Goal: Task Accomplishment & Management: Manage account settings

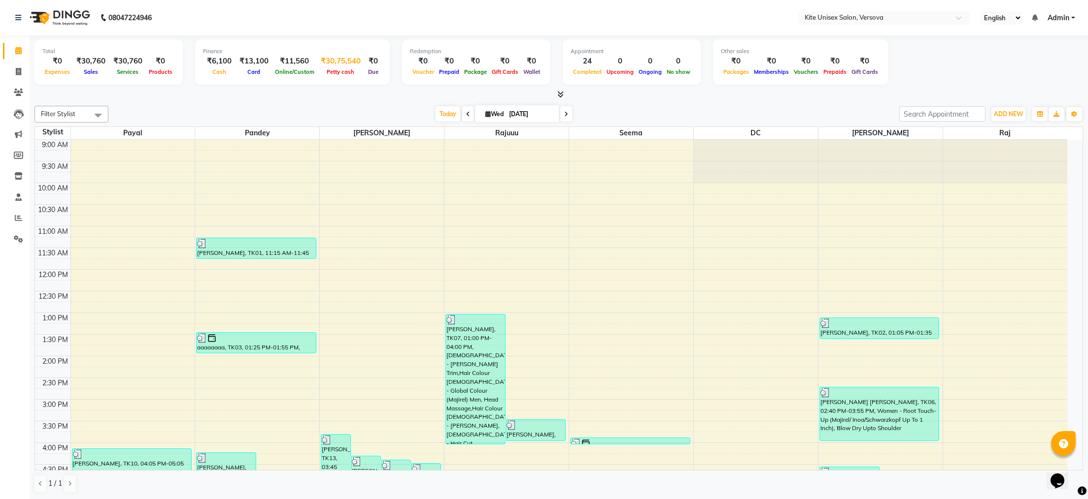
scroll to position [83, 0]
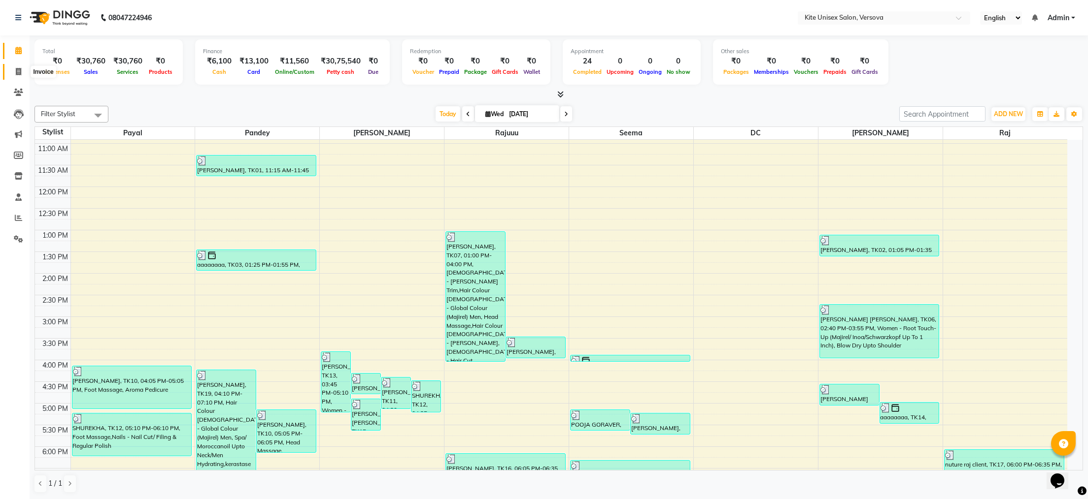
click at [17, 70] on icon at bounding box center [18, 71] width 5 height 7
select select "service"
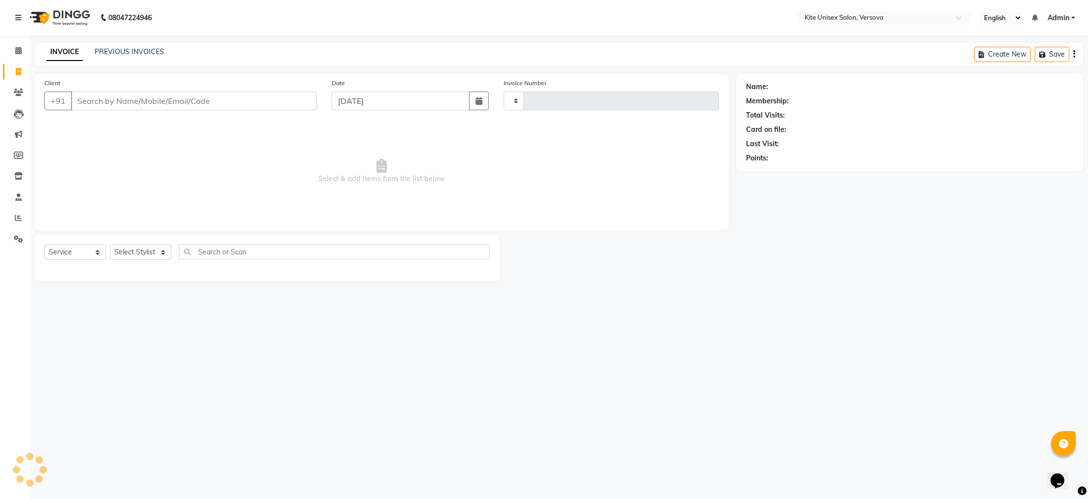
type input "2457"
select select "6093"
click at [80, 102] on input "Client" at bounding box center [194, 101] width 246 height 19
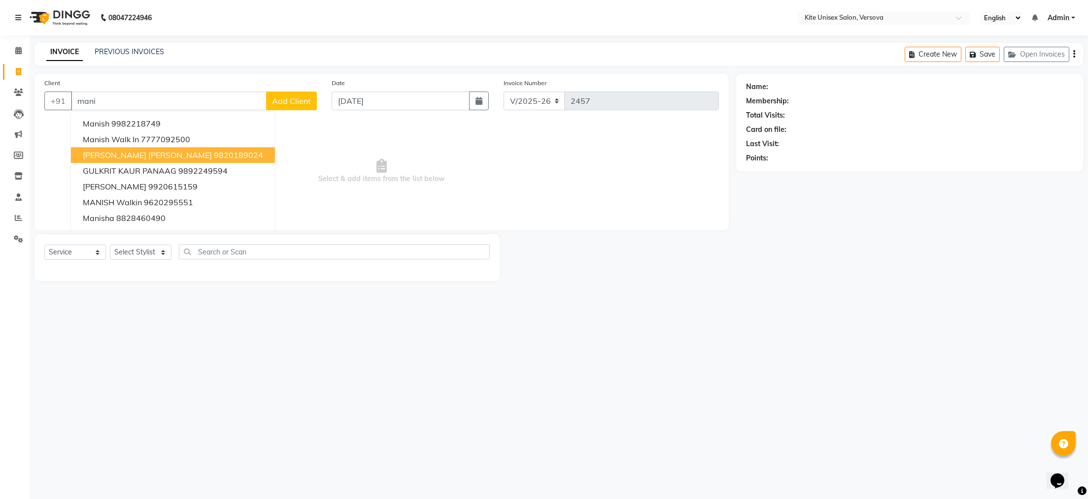
click at [141, 154] on span "[PERSON_NAME] [PERSON_NAME]" at bounding box center [147, 155] width 129 height 10
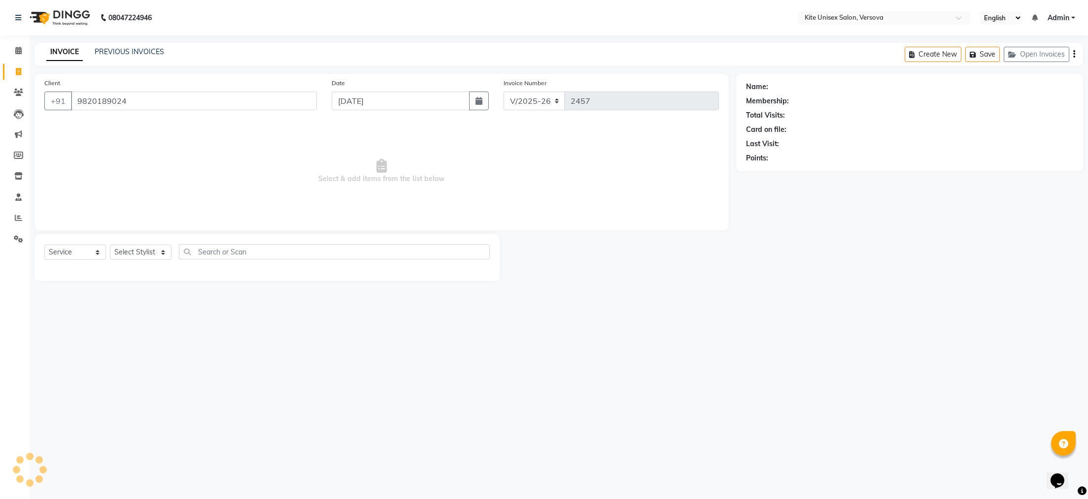
type input "9820189024"
click at [162, 250] on select "Select Stylist [PERSON_NAME] DC [PERSON_NAME] [PERSON_NAME] Rajuuu [PERSON_NAME]" at bounding box center [141, 252] width 62 height 15
select select "50189"
click at [110, 245] on select "Select Stylist [PERSON_NAME] DC [PERSON_NAME] [PERSON_NAME] Rajuuu [PERSON_NAME]" at bounding box center [141, 252] width 62 height 15
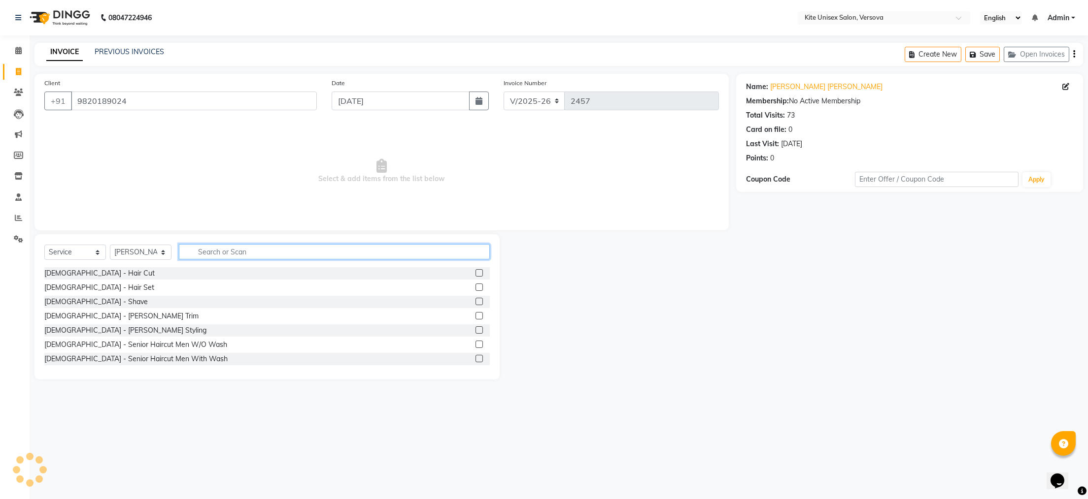
click at [198, 252] on input "text" at bounding box center [334, 251] width 311 height 15
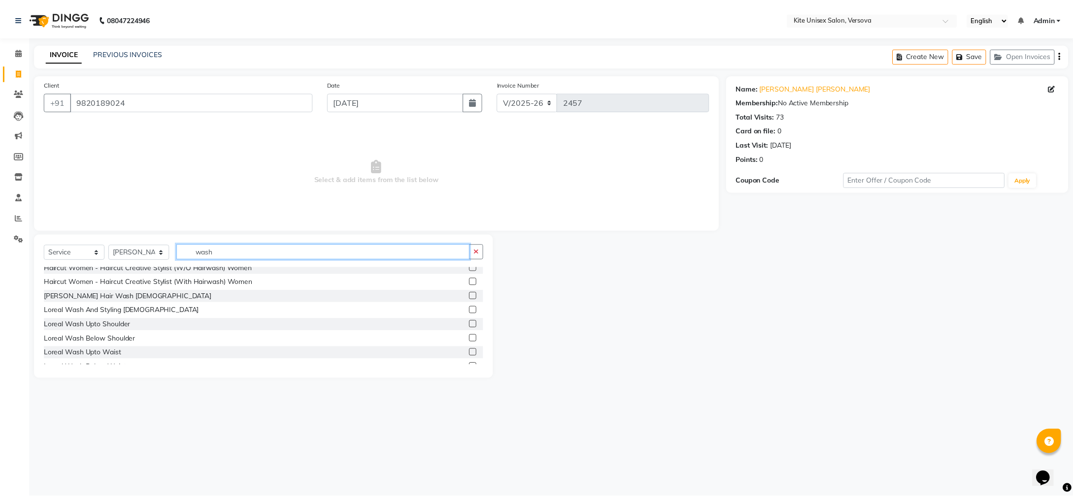
scroll to position [99, 0]
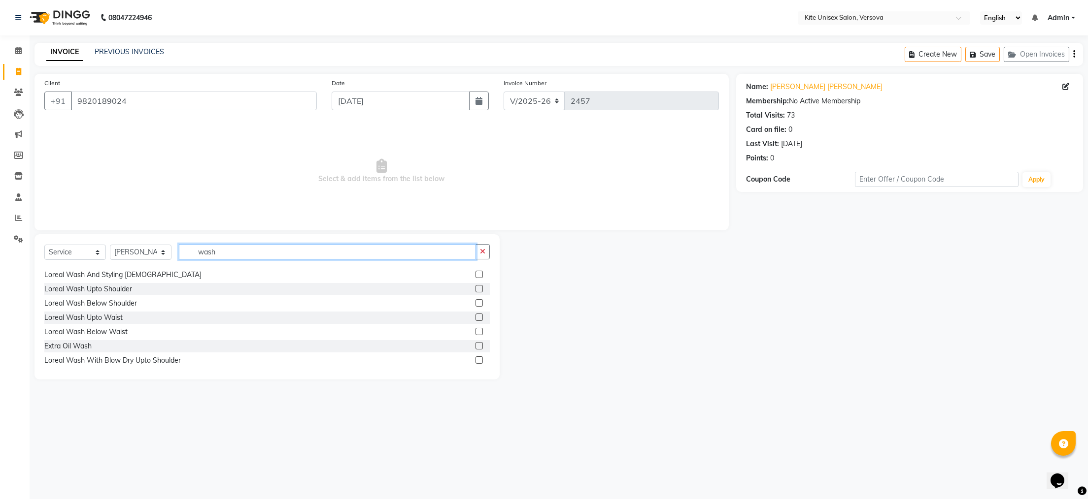
type input "wash"
click at [475, 290] on label at bounding box center [478, 288] width 7 height 7
click at [475, 290] on input "checkbox" at bounding box center [478, 289] width 6 height 6
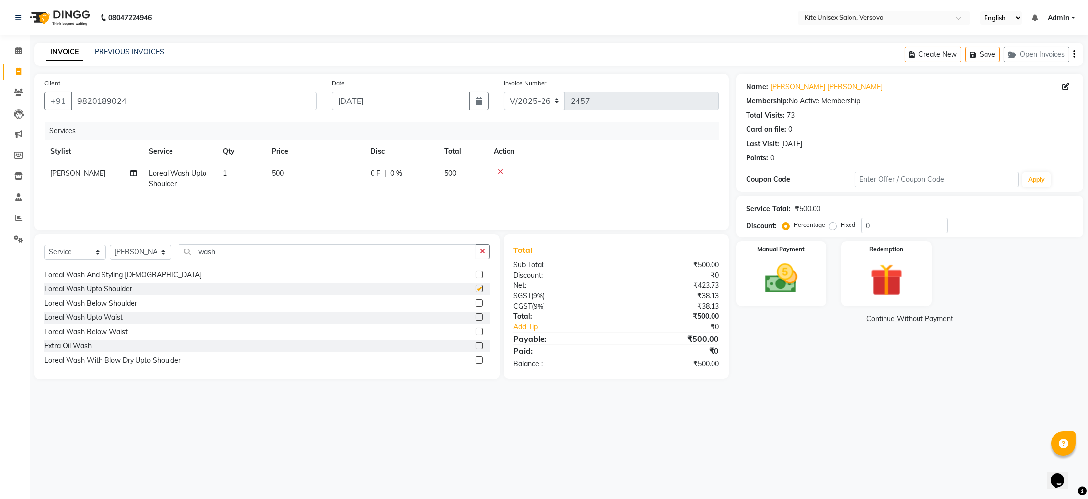
checkbox input "false"
click at [465, 170] on td "500" at bounding box center [462, 179] width 49 height 33
select select "50189"
click at [391, 173] on input "500" at bounding box center [361, 175] width 87 height 15
type input "5"
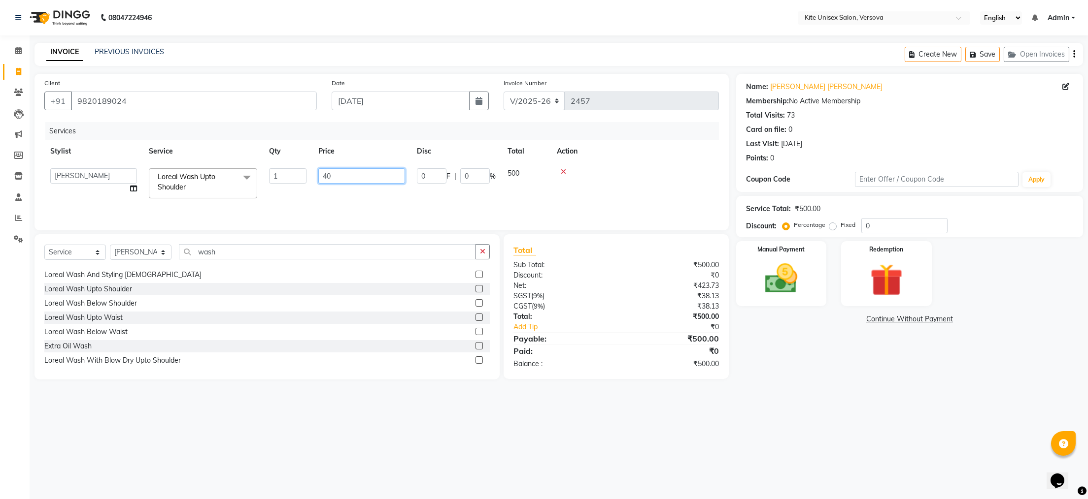
type input "400"
click at [616, 451] on div "08047224946 Select Location × Kite Unisex Salon, Versova English ENGLISH Españo…" at bounding box center [544, 249] width 1088 height 499
click at [789, 289] on img at bounding box center [780, 279] width 55 height 39
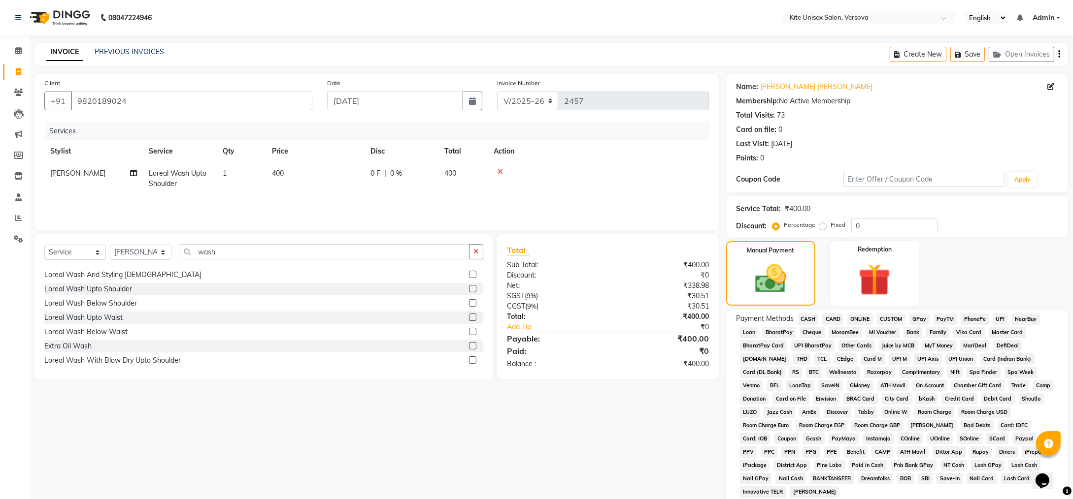
click at [915, 319] on span "GPay" at bounding box center [919, 319] width 20 height 11
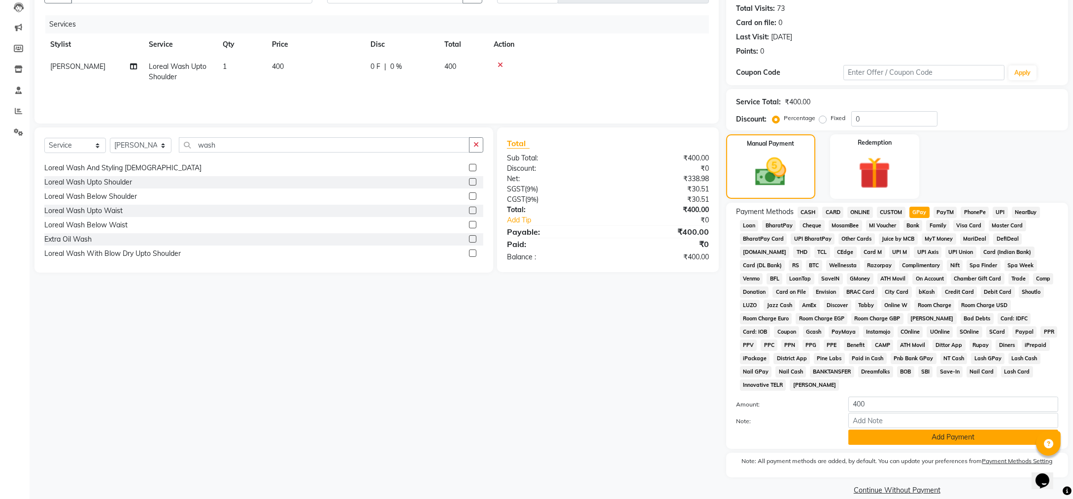
click at [870, 430] on button "Add Payment" at bounding box center [953, 437] width 210 height 15
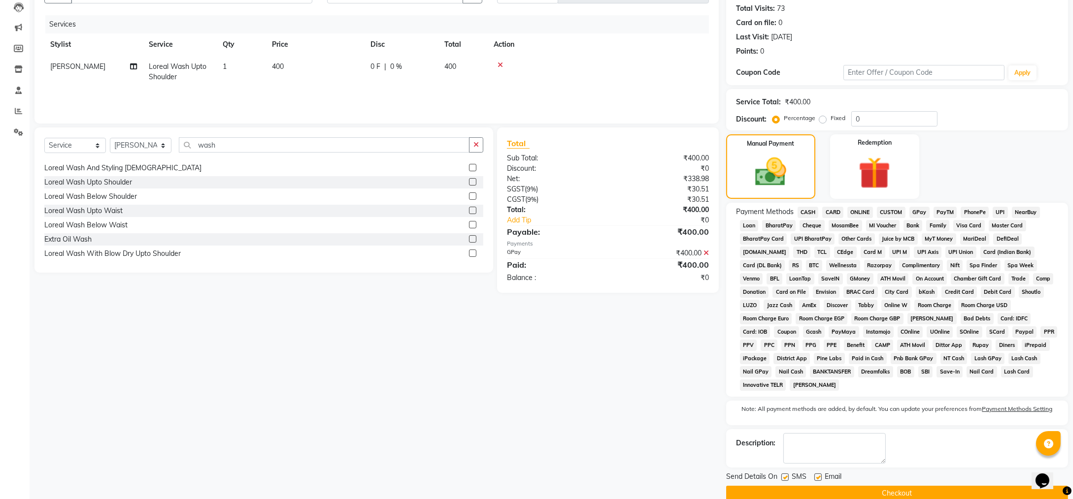
click at [828, 486] on button "Checkout" at bounding box center [897, 493] width 342 height 15
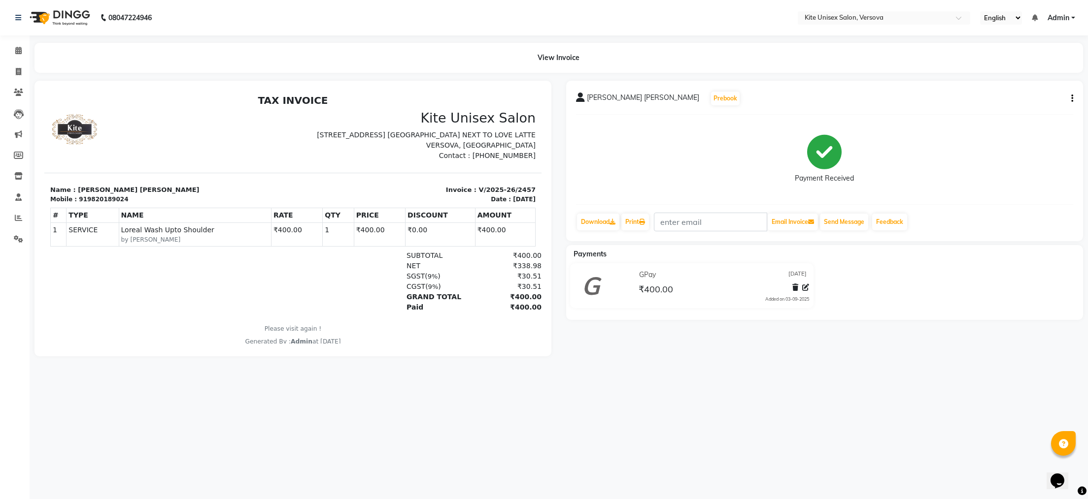
select select "service"
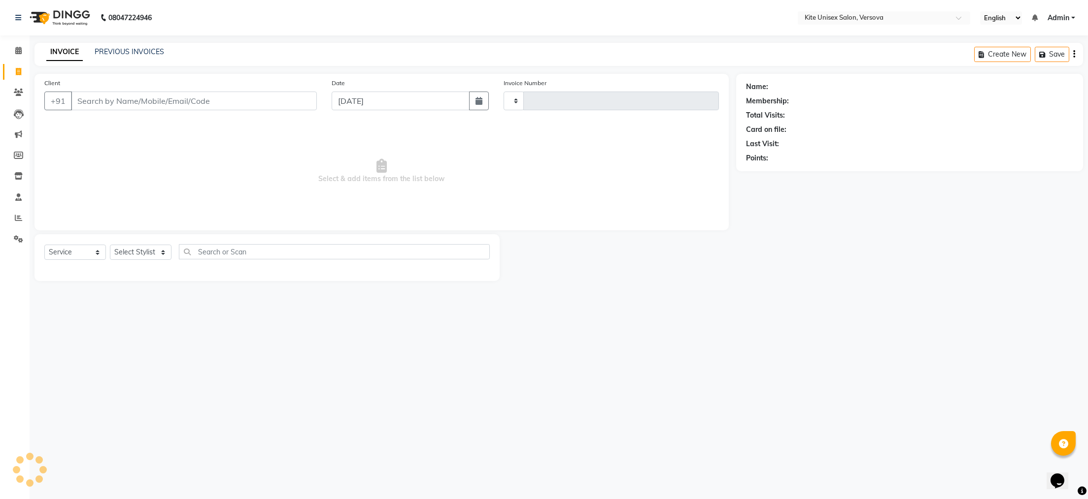
type input "2458"
select select "6093"
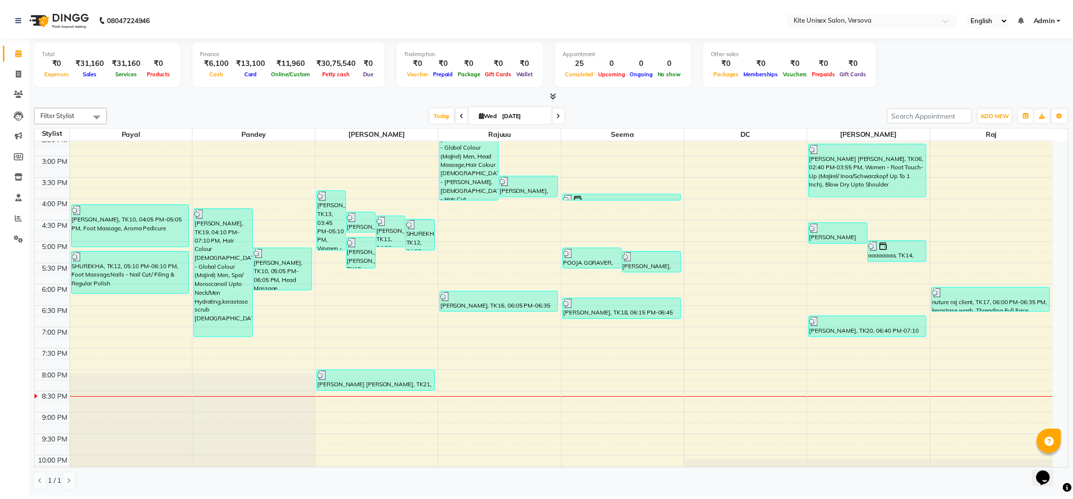
scroll to position [280, 0]
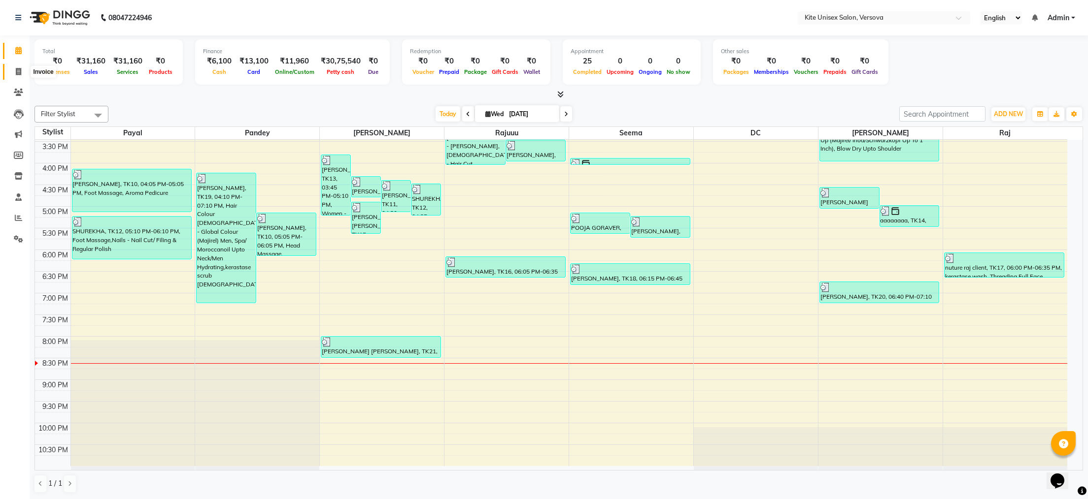
click at [16, 68] on icon at bounding box center [18, 71] width 5 height 7
select select "6093"
select select "service"
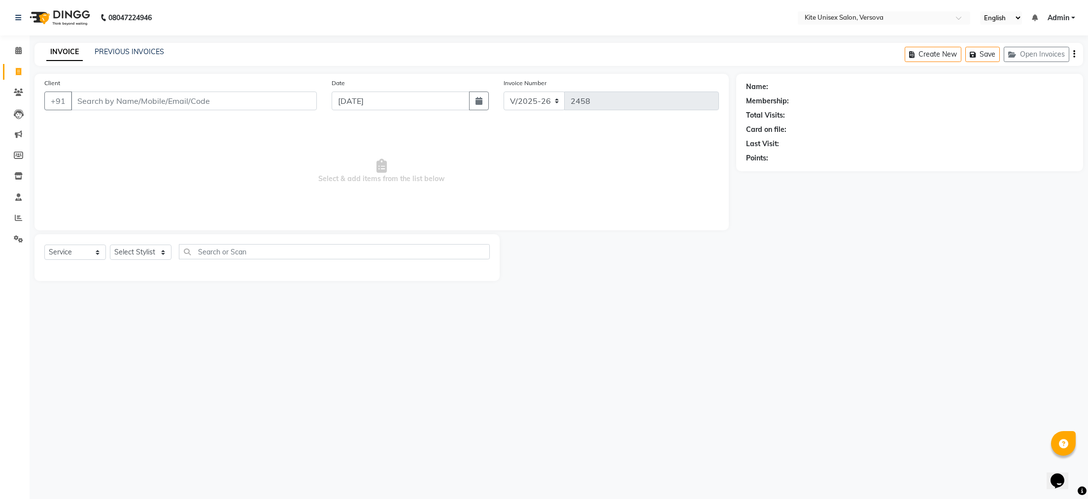
click at [78, 98] on input "Client" at bounding box center [194, 101] width 246 height 19
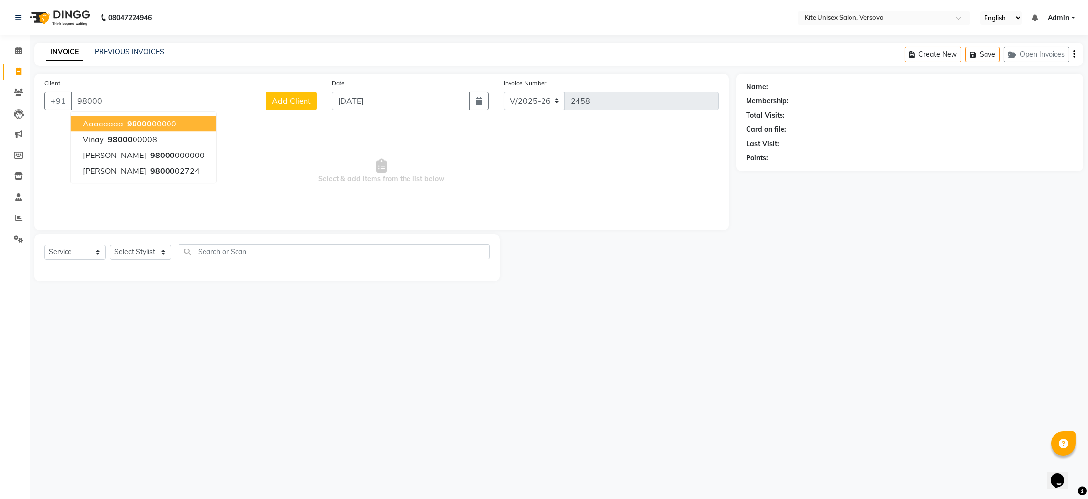
click at [112, 119] on span "aaaaaaaa" at bounding box center [103, 124] width 40 height 10
type input "9800000000"
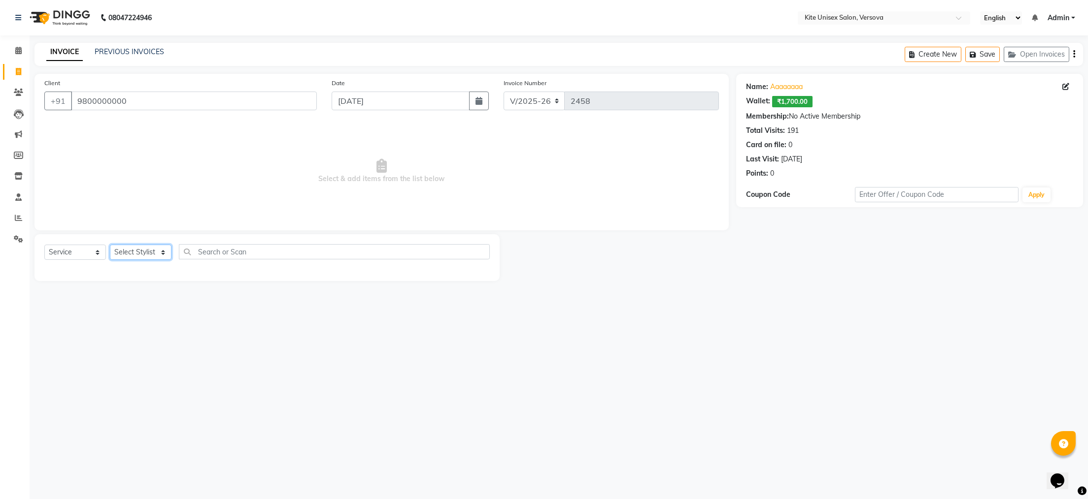
click at [164, 254] on select "Select Stylist [PERSON_NAME] DC [PERSON_NAME] [PERSON_NAME] Rajuuu [PERSON_NAME]" at bounding box center [141, 252] width 62 height 15
select select "44558"
click at [110, 245] on select "Select Stylist [PERSON_NAME] DC [PERSON_NAME] [PERSON_NAME] Rajuuu [PERSON_NAME]" at bounding box center [141, 252] width 62 height 15
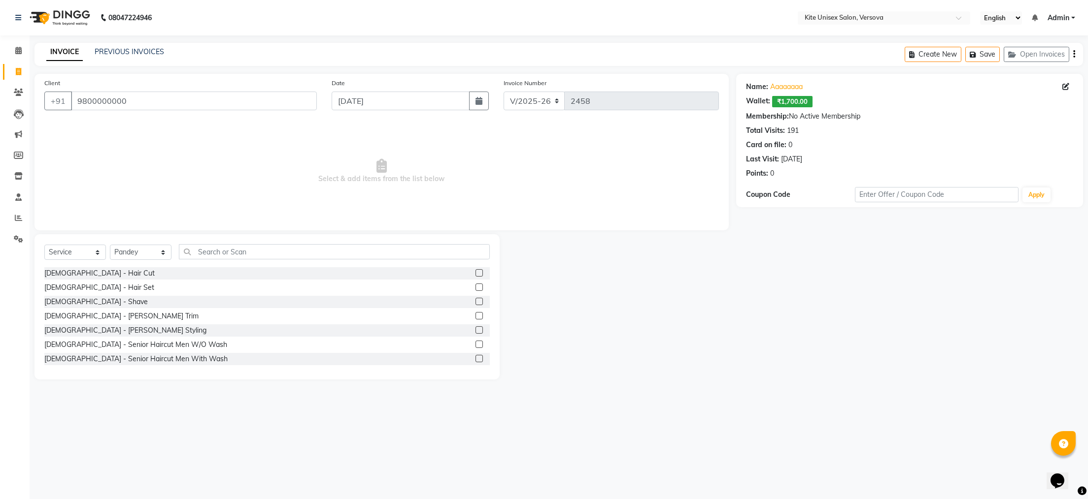
click at [475, 314] on label at bounding box center [478, 315] width 7 height 7
click at [475, 314] on input "checkbox" at bounding box center [478, 316] width 6 height 6
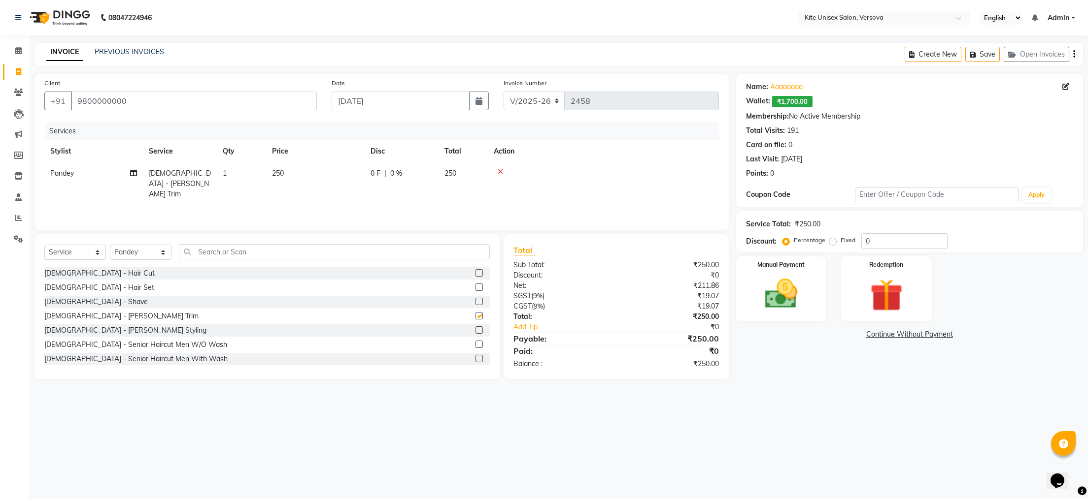
checkbox input "false"
click at [770, 302] on img at bounding box center [780, 294] width 55 height 39
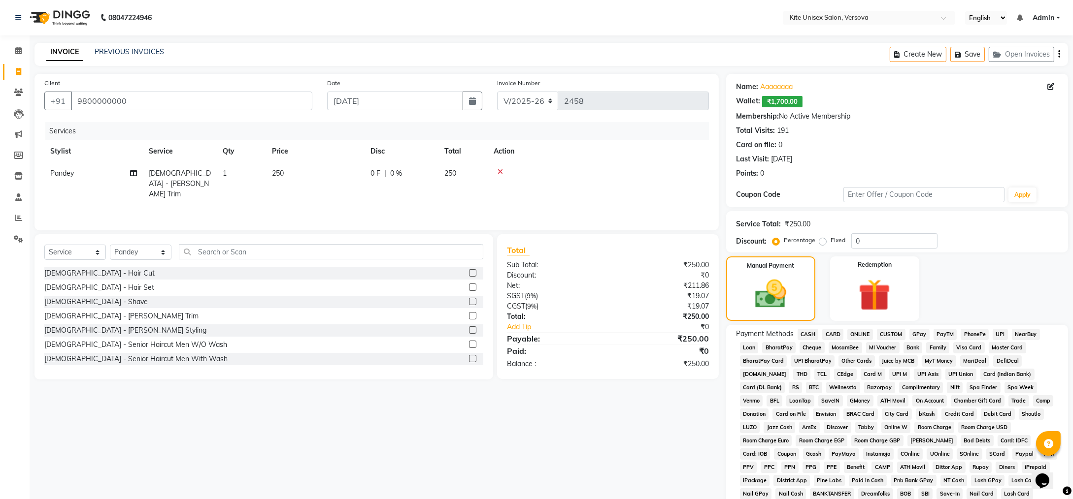
click at [916, 332] on span "GPay" at bounding box center [919, 334] width 20 height 11
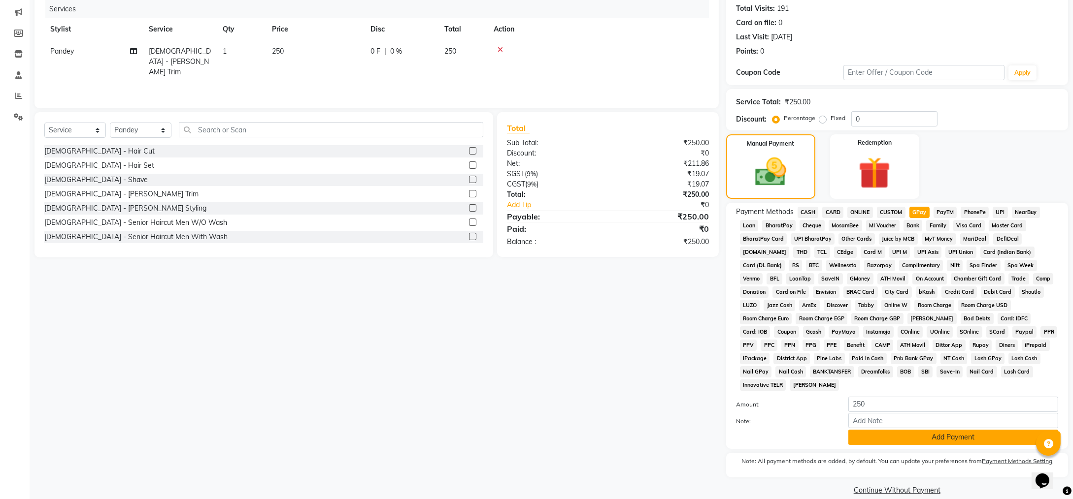
click at [895, 430] on button "Add Payment" at bounding box center [953, 437] width 210 height 15
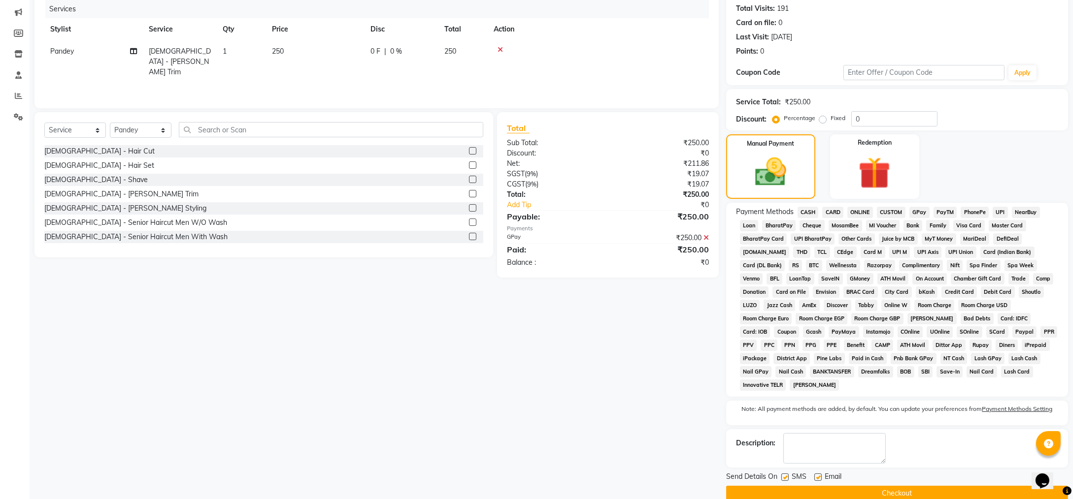
click at [844, 486] on button "Checkout" at bounding box center [897, 493] width 342 height 15
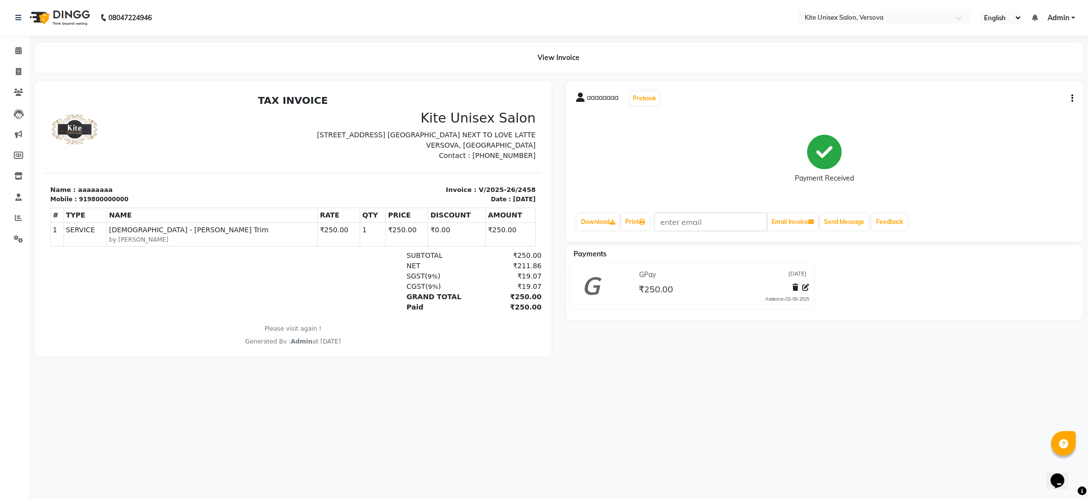
select select "service"
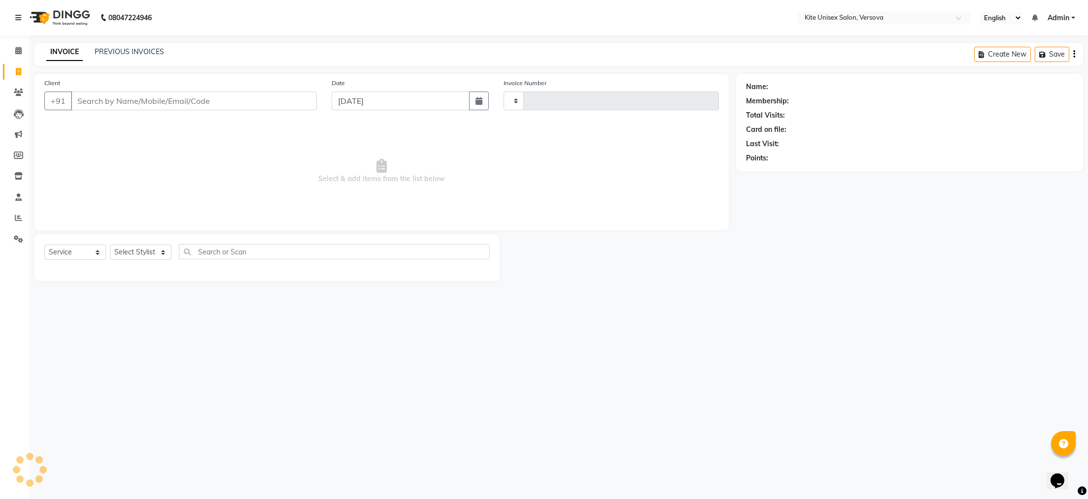
type input "2459"
select select "6093"
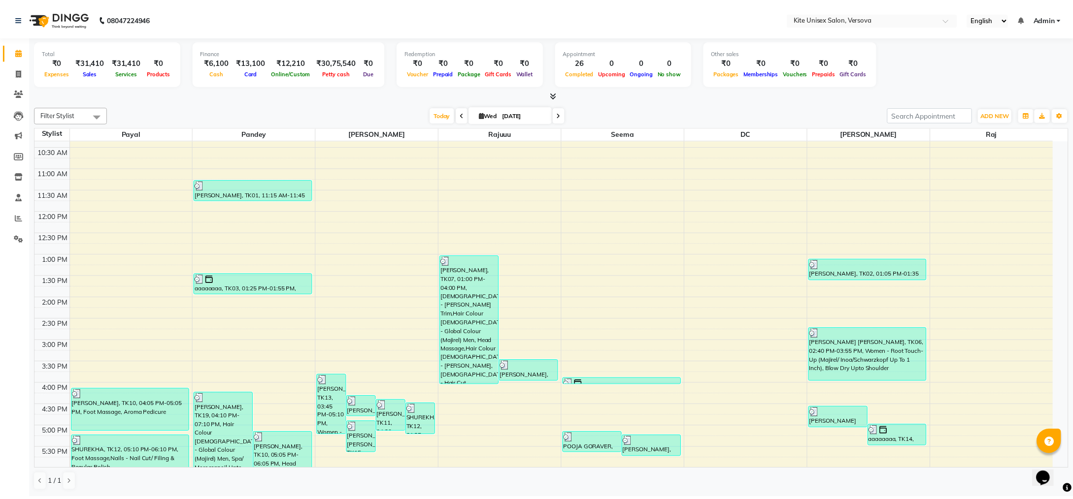
scroll to position [99, 0]
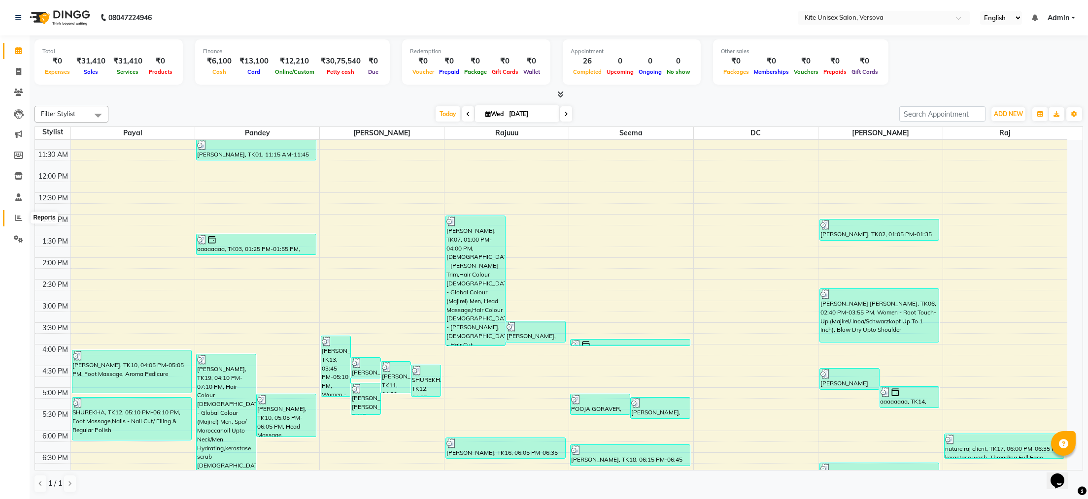
click at [13, 216] on span at bounding box center [18, 218] width 17 height 11
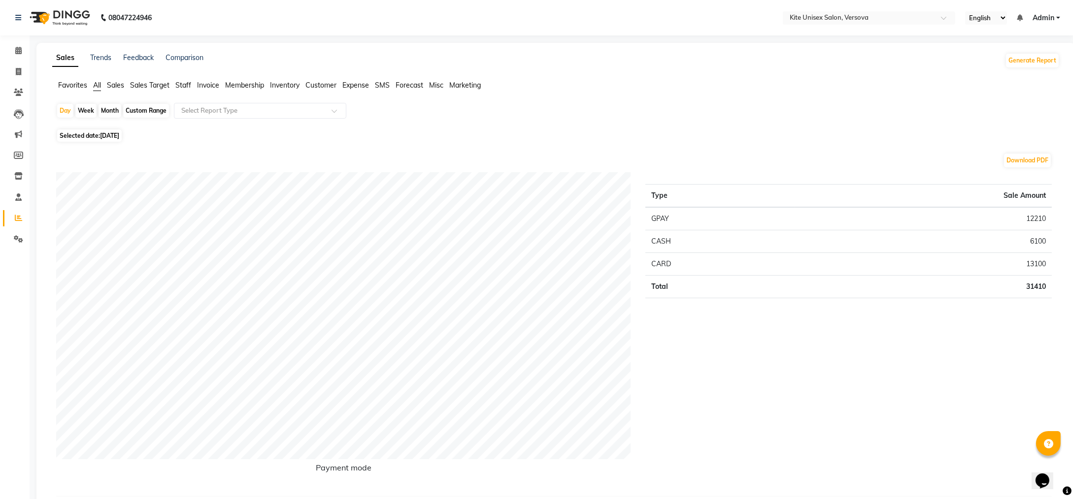
click at [100, 110] on div "Month" at bounding box center [110, 111] width 23 height 14
select select "9"
select select "2025"
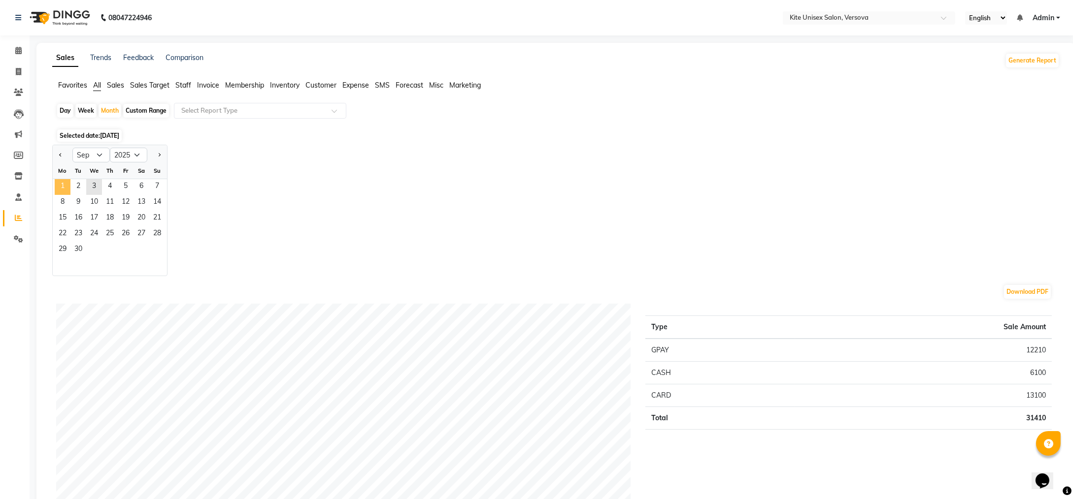
click at [58, 188] on span "1" at bounding box center [63, 187] width 16 height 16
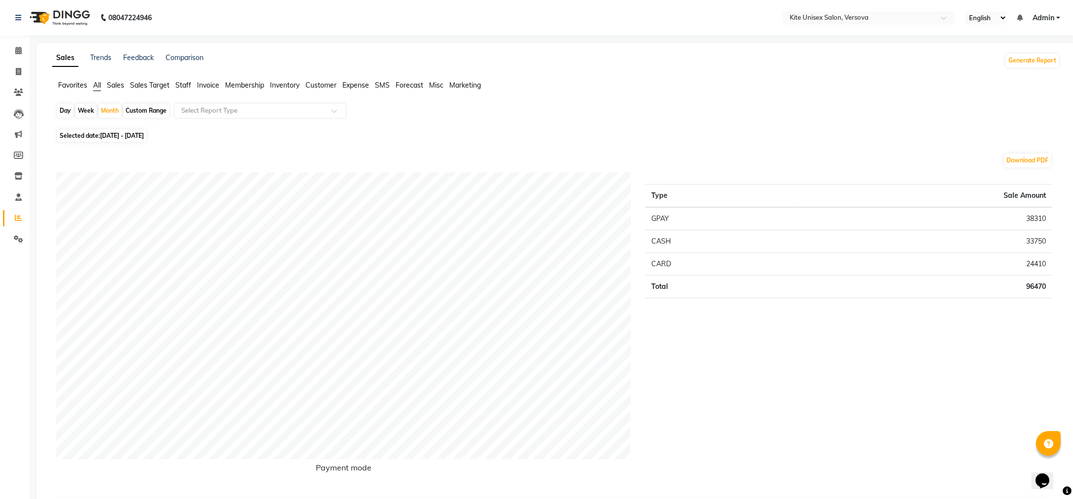
click at [179, 87] on span "Staff" at bounding box center [183, 85] width 16 height 9
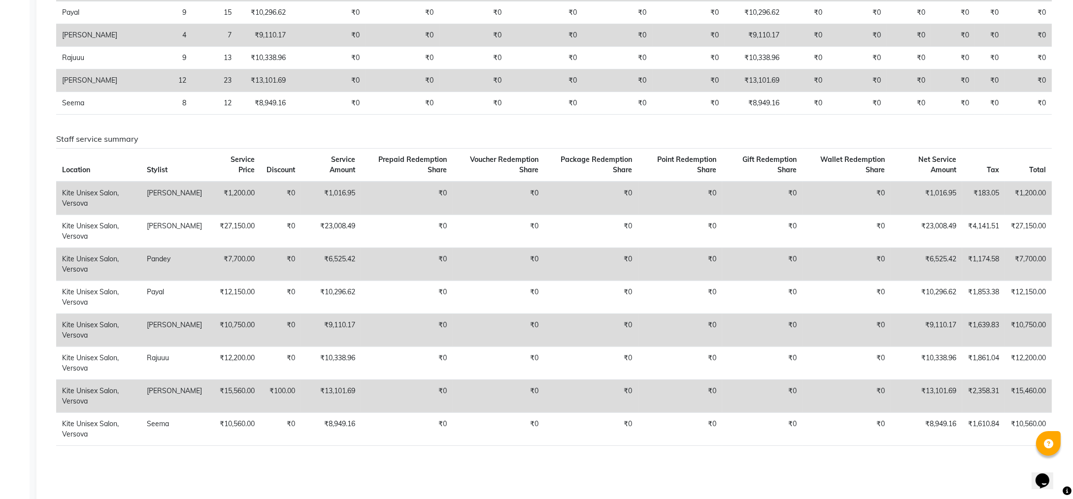
scroll to position [296, 0]
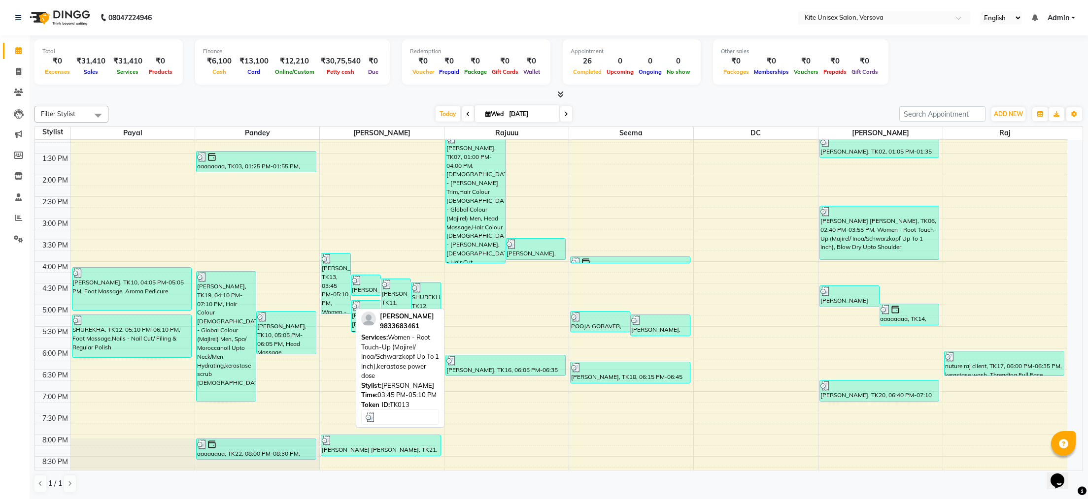
scroll to position [280, 0]
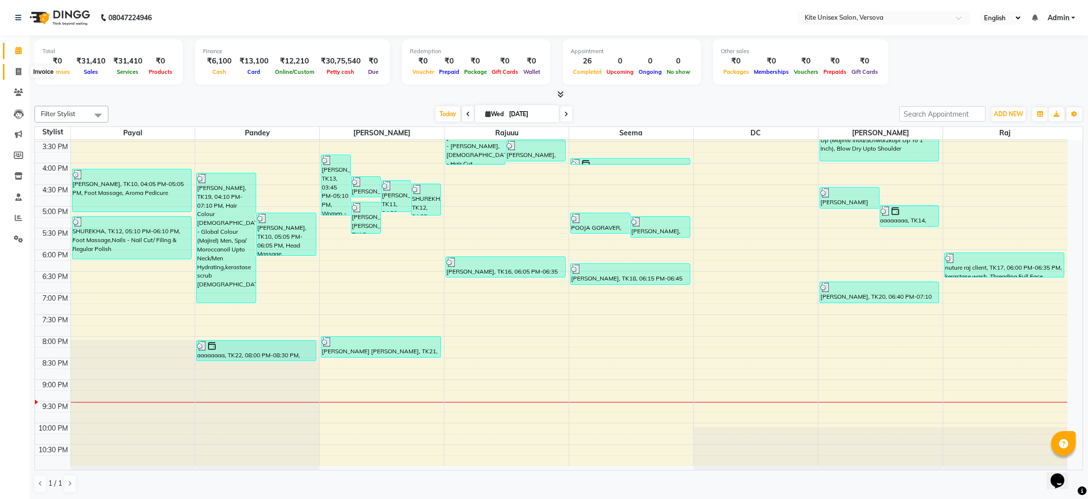
click at [17, 73] on icon at bounding box center [18, 71] width 5 height 7
select select "6093"
select select "service"
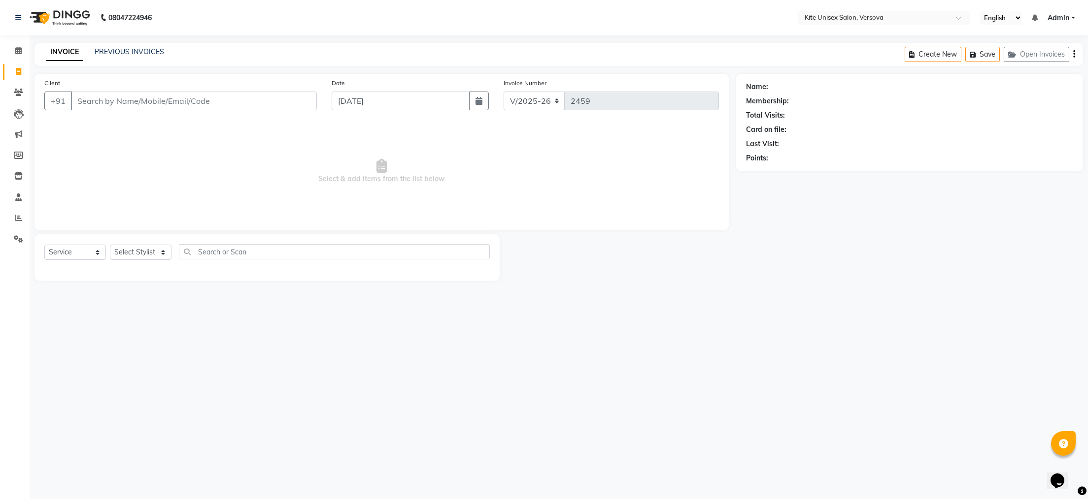
click at [122, 102] on input "Client" at bounding box center [194, 101] width 246 height 19
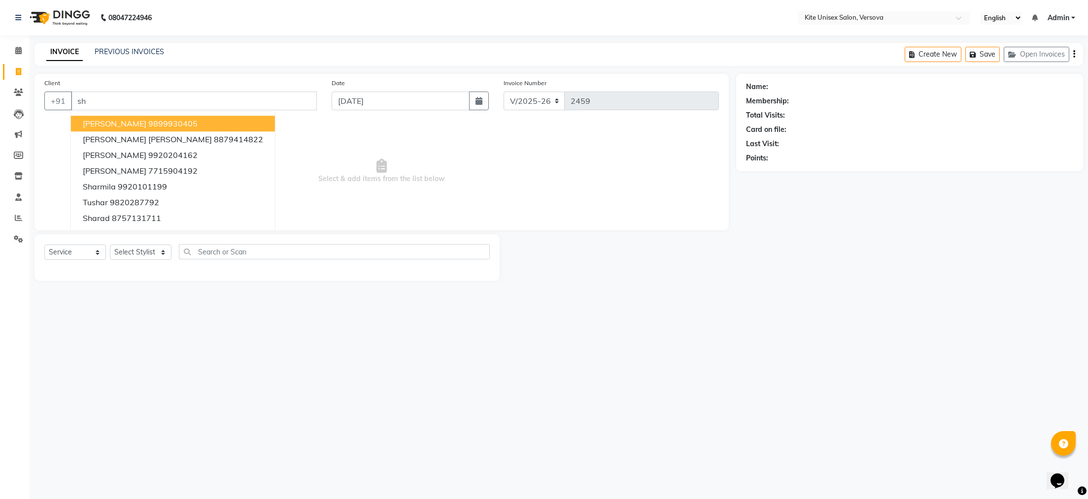
type input "s"
type input "g"
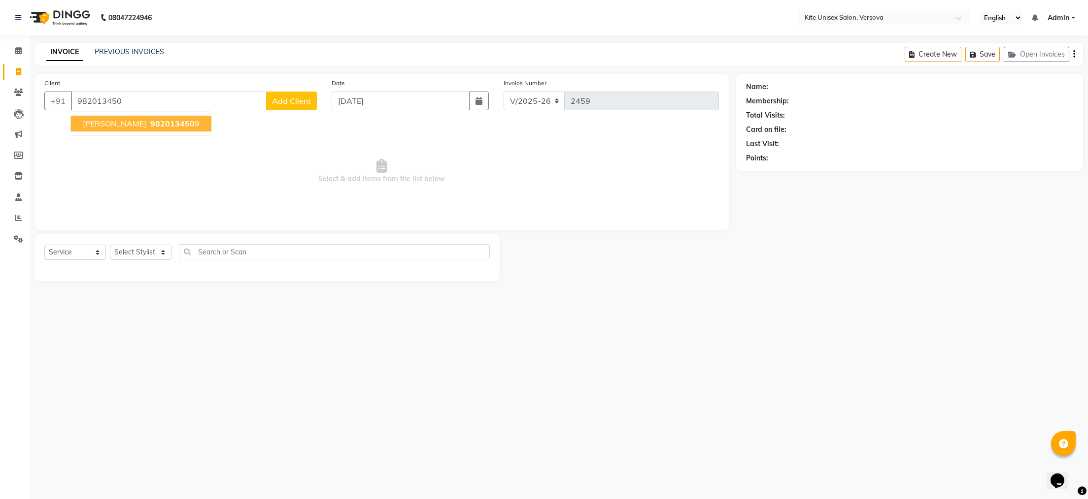
click at [139, 119] on span "[PERSON_NAME]" at bounding box center [115, 124] width 64 height 10
type input "9820134509"
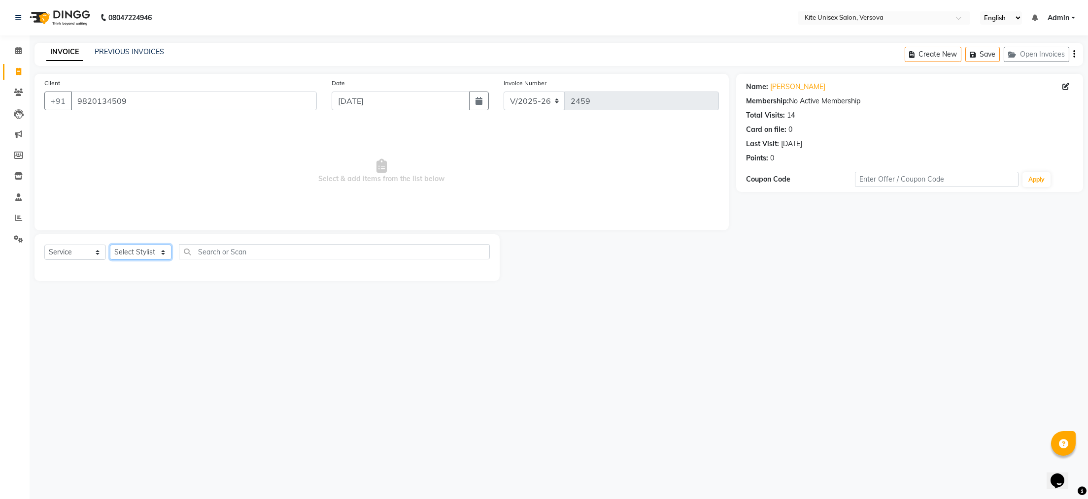
click at [164, 253] on select "Select Stylist [PERSON_NAME] DC [PERSON_NAME] [PERSON_NAME] Rajuuu [PERSON_NAME]" at bounding box center [141, 252] width 62 height 15
select select "68437"
click at [110, 245] on select "Select Stylist [PERSON_NAME] DC [PERSON_NAME] [PERSON_NAME] Rajuuu [PERSON_NAME]" at bounding box center [141, 252] width 62 height 15
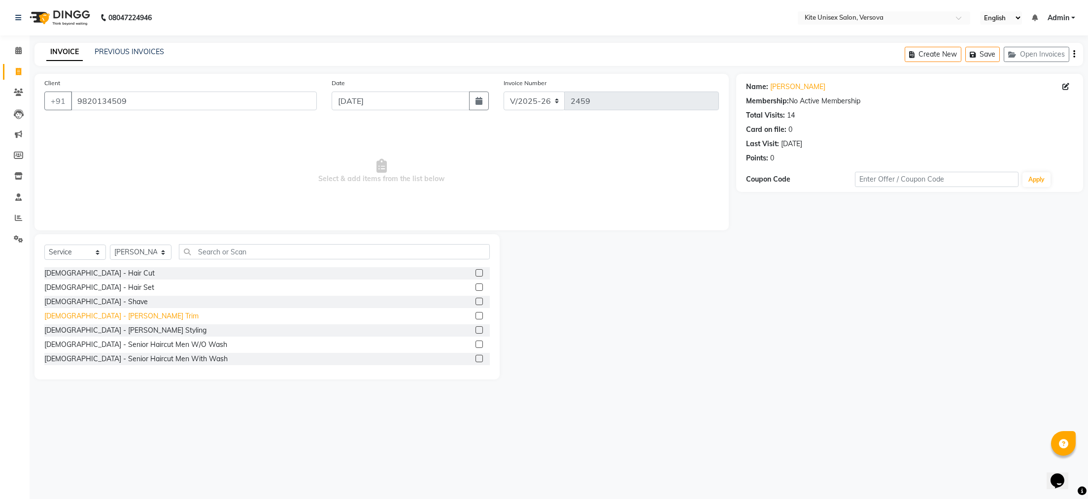
click at [87, 317] on div "[DEMOGRAPHIC_DATA] - [PERSON_NAME] Trim" at bounding box center [121, 316] width 154 height 10
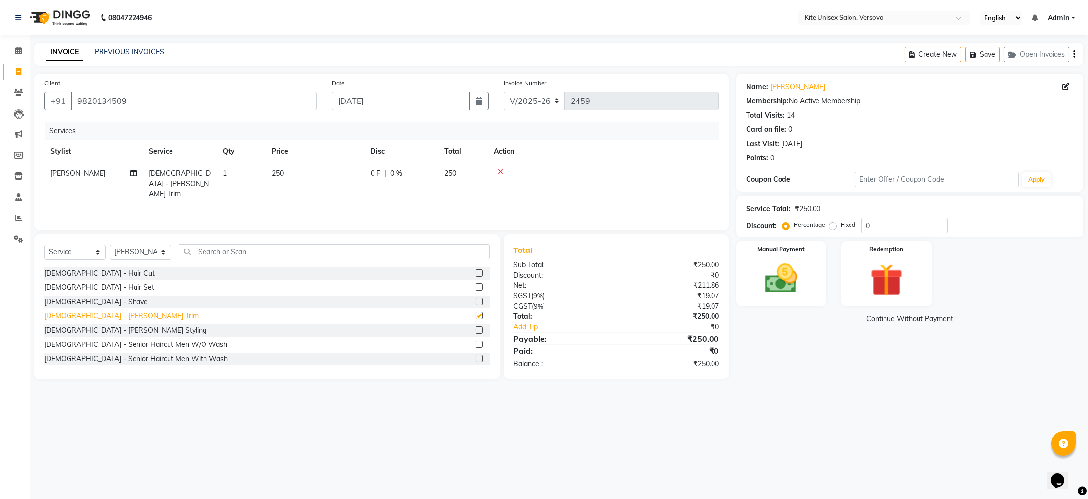
checkbox input "false"
click at [311, 171] on td "250" at bounding box center [315, 184] width 99 height 43
select select "68437"
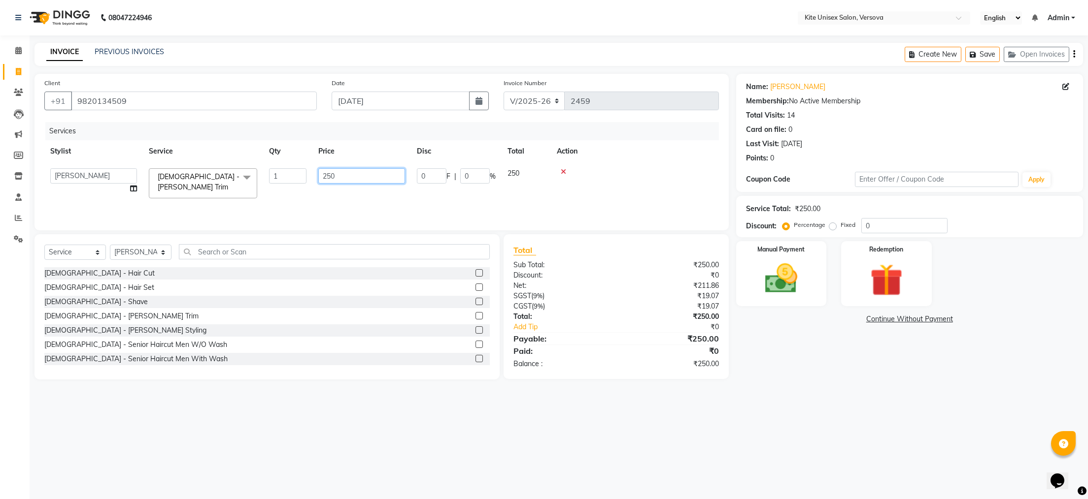
click at [343, 177] on input "250" at bounding box center [361, 175] width 87 height 15
type input "2"
type input "100"
click at [354, 196] on div "Services Stylist Service Qty Price Disc Total Action RASHID [DEMOGRAPHIC_DATA] …" at bounding box center [381, 171] width 674 height 99
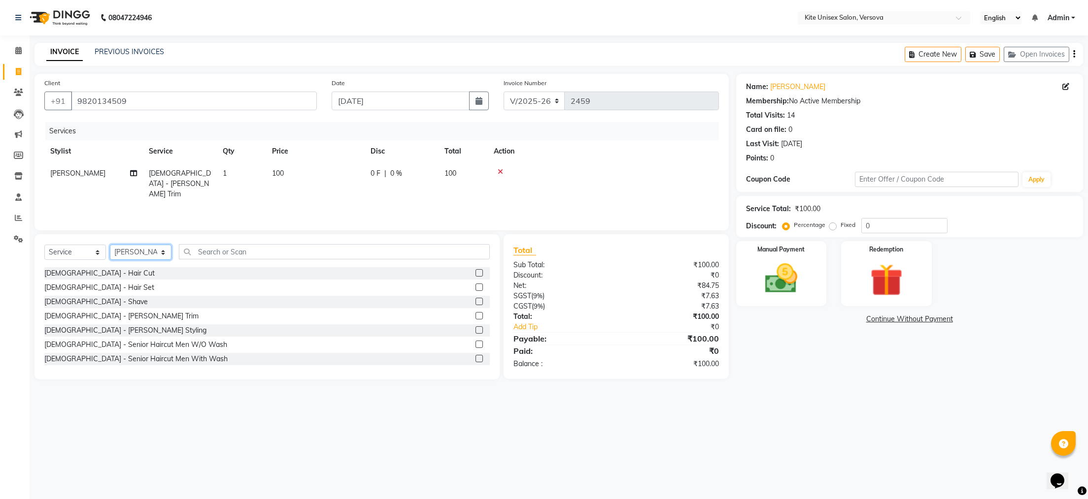
click at [163, 254] on select "Select Stylist [PERSON_NAME] DC [PERSON_NAME] [PERSON_NAME] Rajuuu [PERSON_NAME]" at bounding box center [141, 252] width 62 height 15
select select "51986"
click at [110, 245] on select "Select Stylist [PERSON_NAME] DC [PERSON_NAME] [PERSON_NAME] Rajuuu [PERSON_NAME]" at bounding box center [141, 252] width 62 height 15
click at [247, 255] on input "text" at bounding box center [334, 251] width 311 height 15
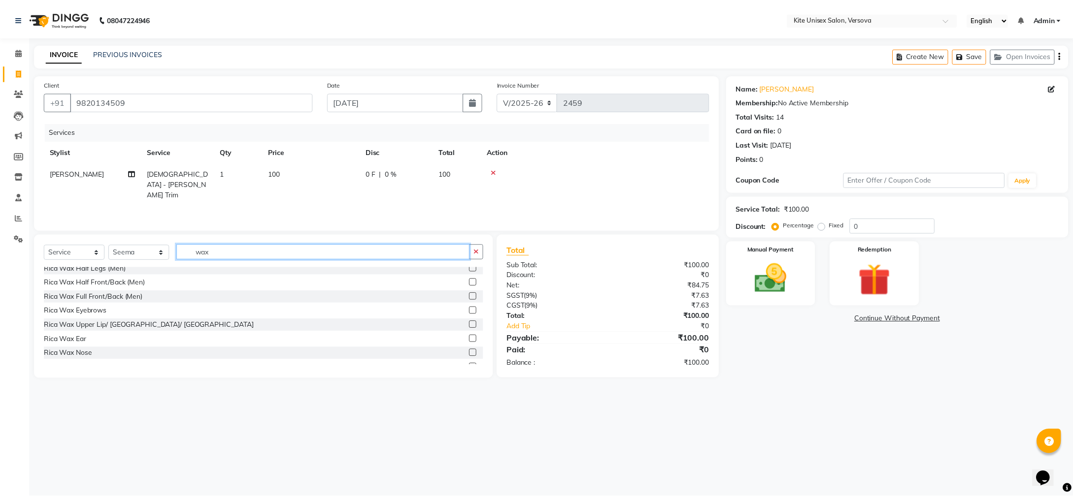
scroll to position [69, 0]
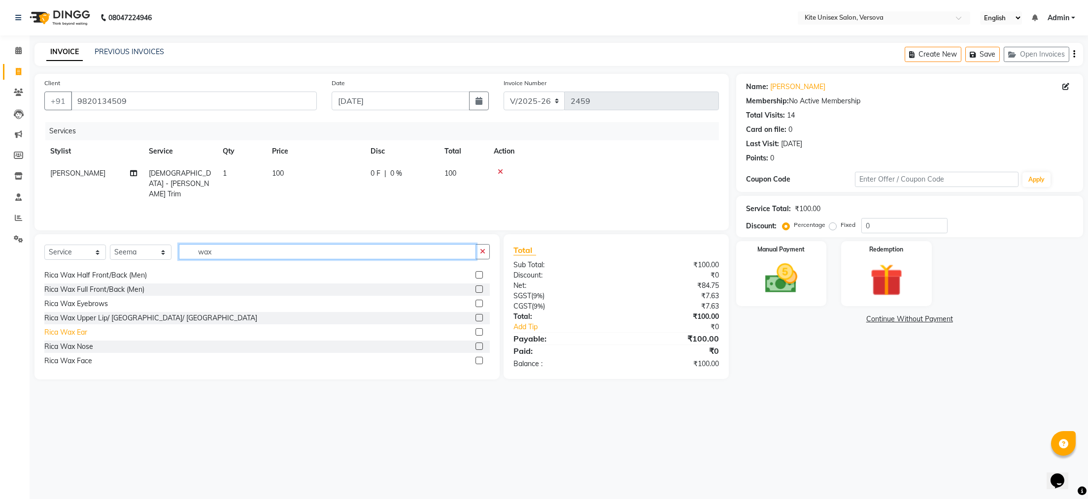
type input "wax"
click at [73, 332] on div "Rica Wax Ear" at bounding box center [65, 333] width 43 height 10
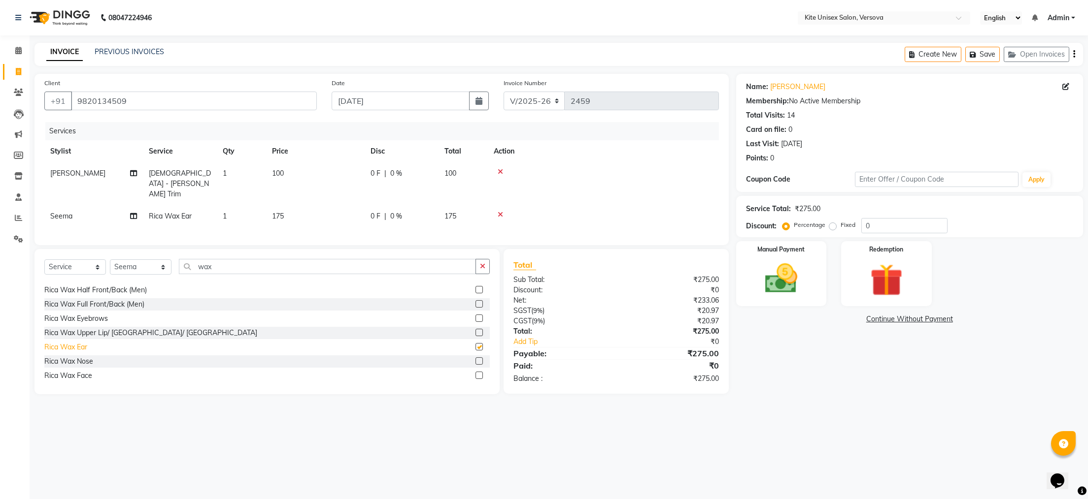
checkbox input "false"
click at [300, 205] on td "175" at bounding box center [315, 216] width 99 height 22
select select "51986"
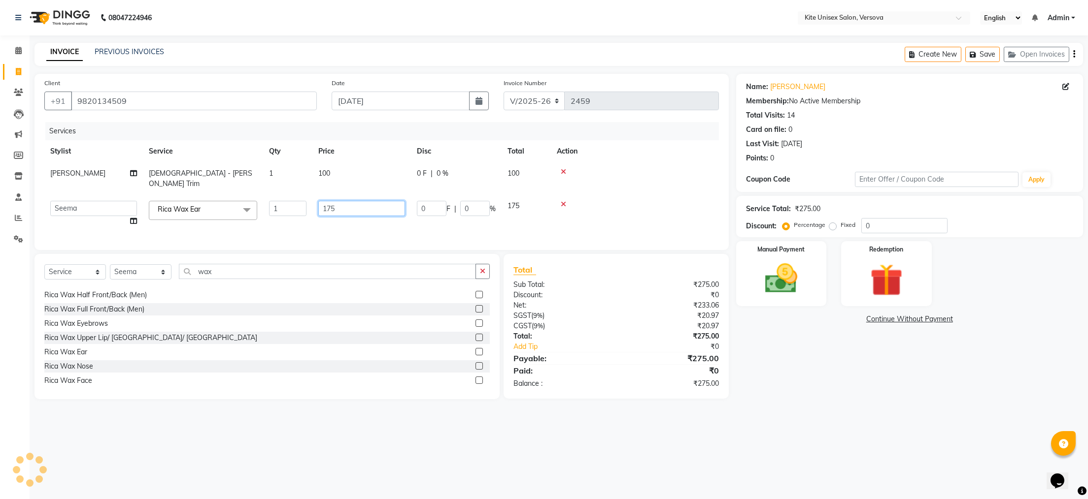
click at [351, 201] on input "175" at bounding box center [361, 208] width 87 height 15
type input "1"
type input "300"
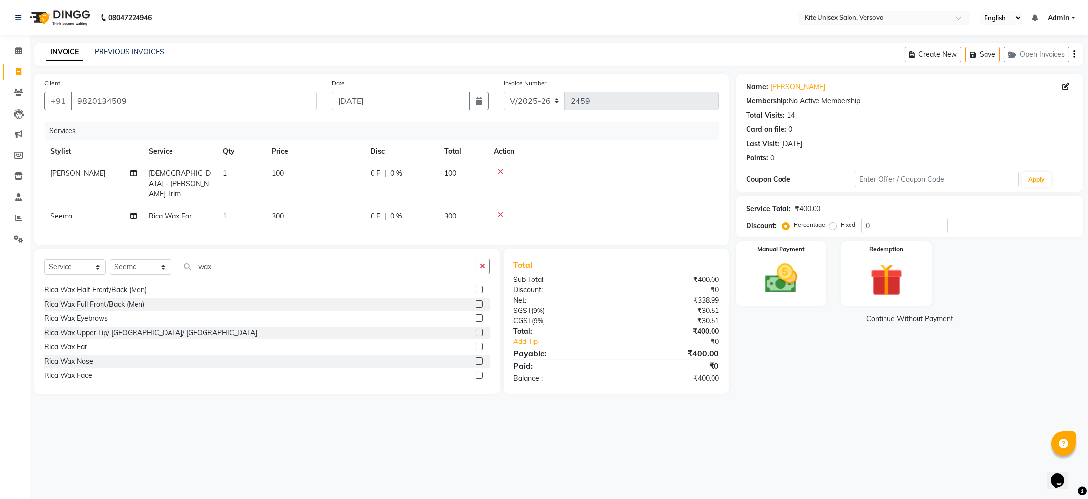
click at [363, 219] on div "Services Stylist Service Qty Price Disc Total Action RASHID [DEMOGRAPHIC_DATA] …" at bounding box center [381, 178] width 674 height 113
click at [785, 265] on img at bounding box center [780, 279] width 55 height 39
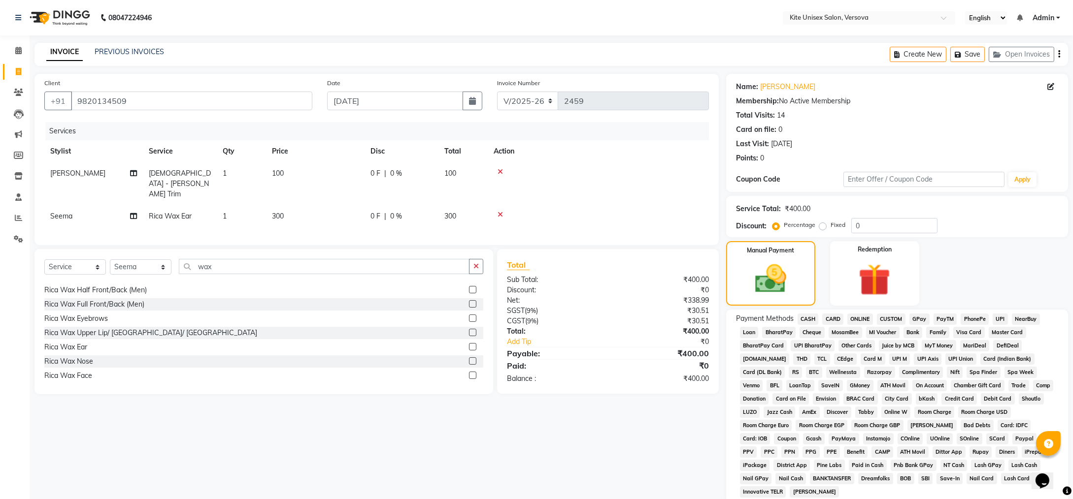
click at [812, 319] on span "CASH" at bounding box center [807, 319] width 21 height 11
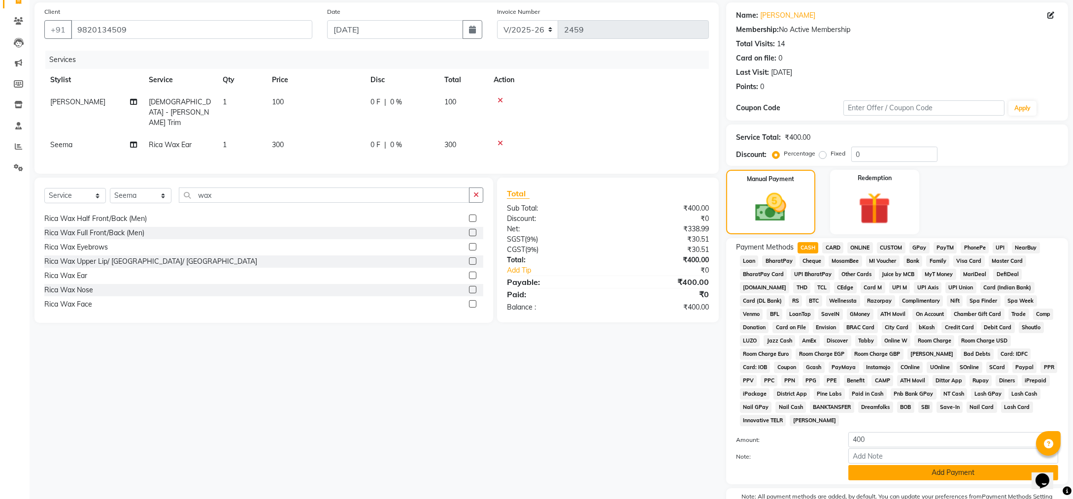
click at [958, 465] on button "Add Payment" at bounding box center [953, 472] width 210 height 15
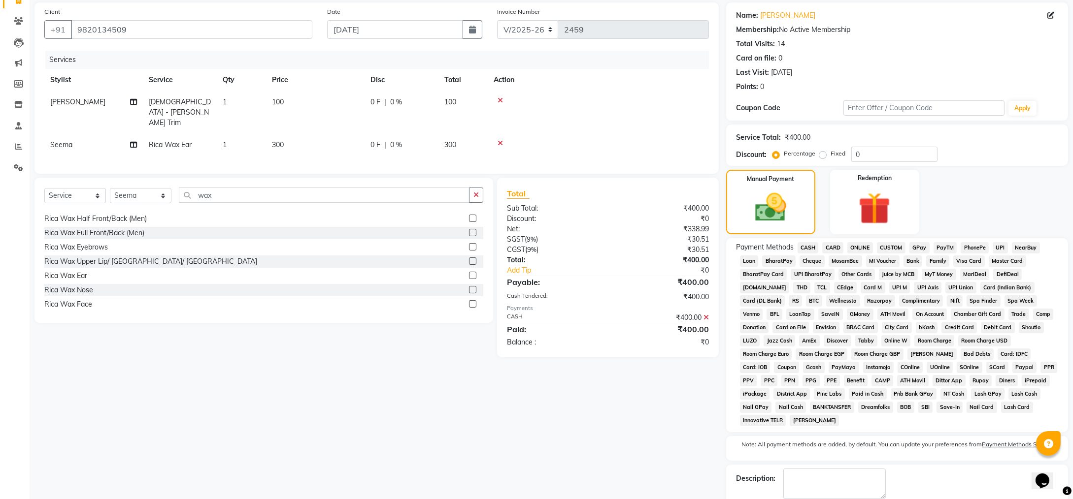
scroll to position [109, 0]
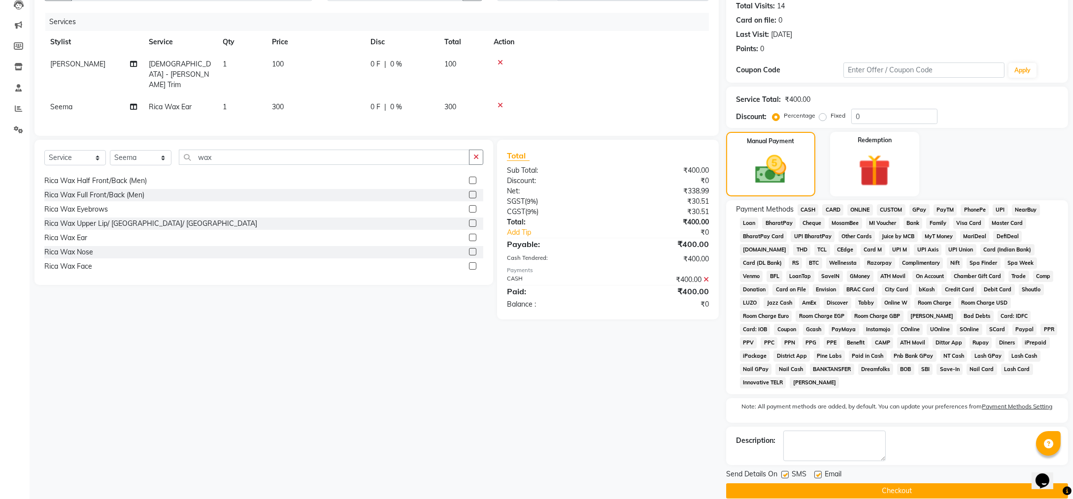
click at [899, 484] on button "Checkout" at bounding box center [897, 491] width 342 height 15
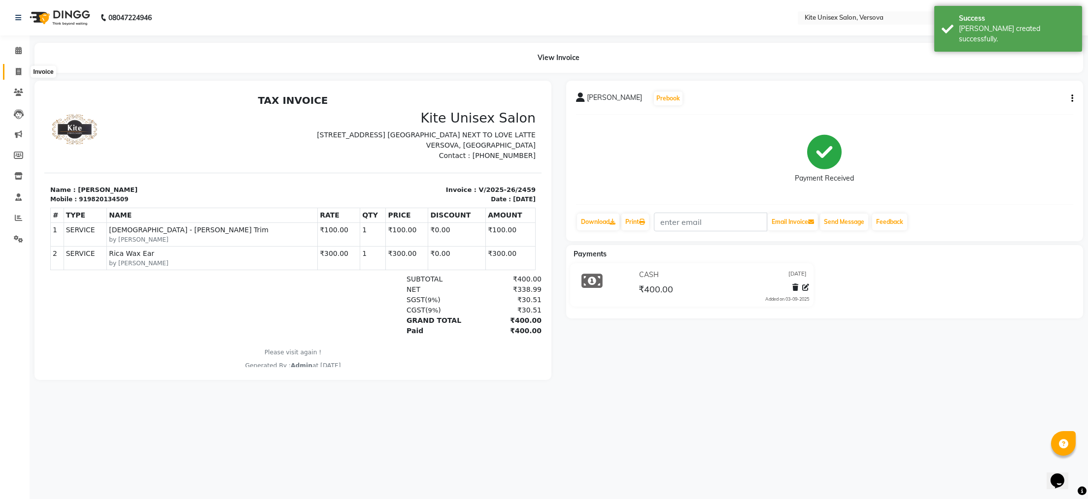
click at [16, 69] on icon at bounding box center [18, 71] width 5 height 7
select select "6093"
select select "service"
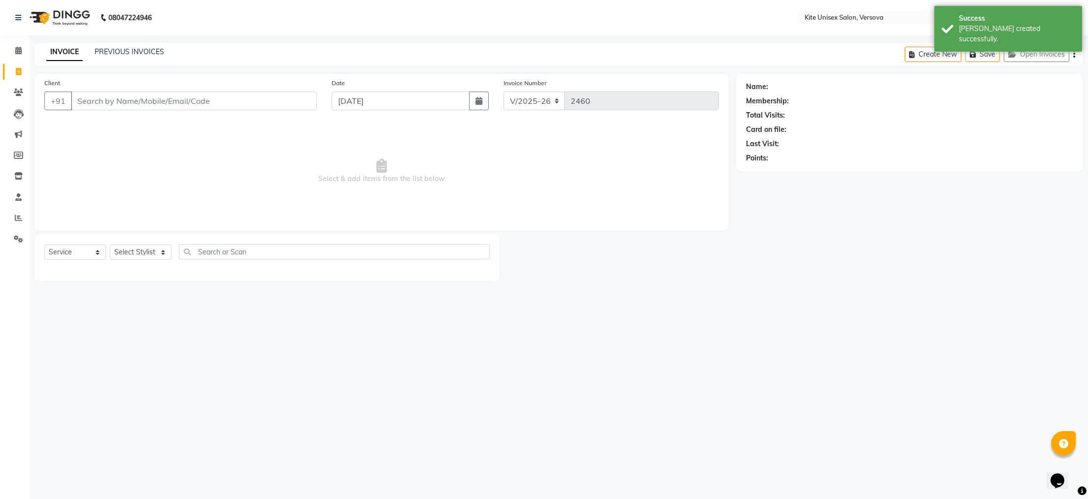
click at [120, 100] on input "Client" at bounding box center [194, 101] width 246 height 19
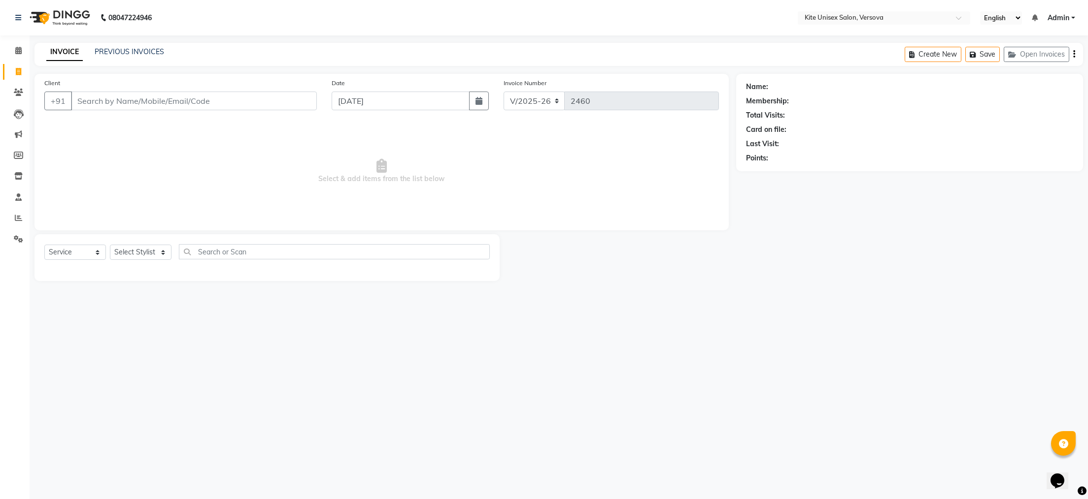
click at [101, 102] on input "Client" at bounding box center [194, 101] width 246 height 19
click at [17, 48] on icon at bounding box center [18, 50] width 6 height 7
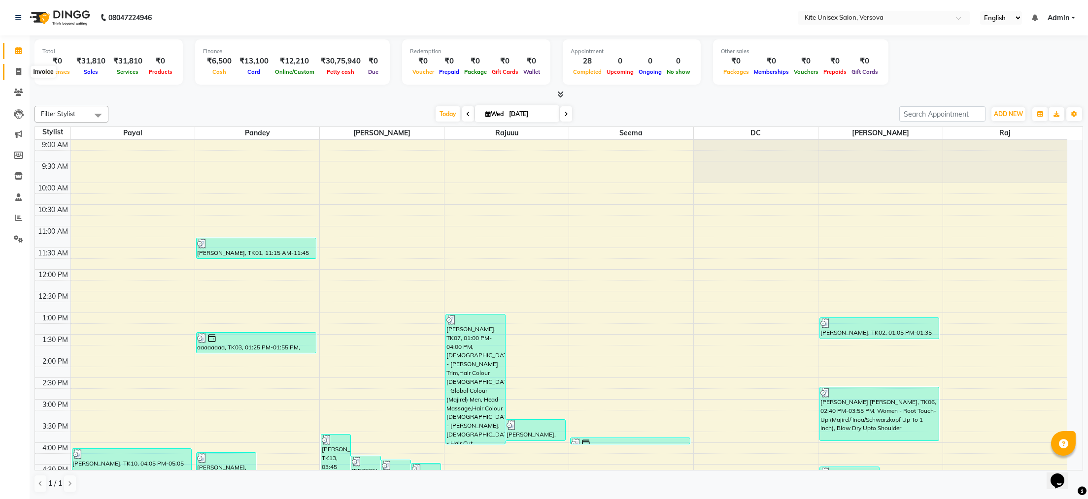
click at [18, 70] on icon at bounding box center [18, 71] width 5 height 7
select select "6093"
select select "service"
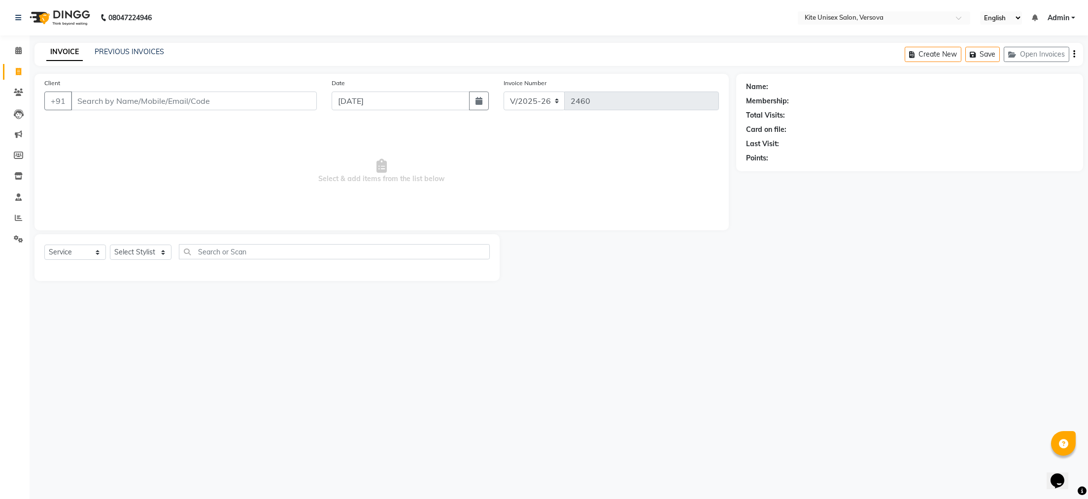
click at [121, 103] on input "Client" at bounding box center [194, 101] width 246 height 19
click at [81, 100] on input "Client" at bounding box center [194, 101] width 246 height 19
click at [83, 100] on input "Client" at bounding box center [194, 101] width 246 height 19
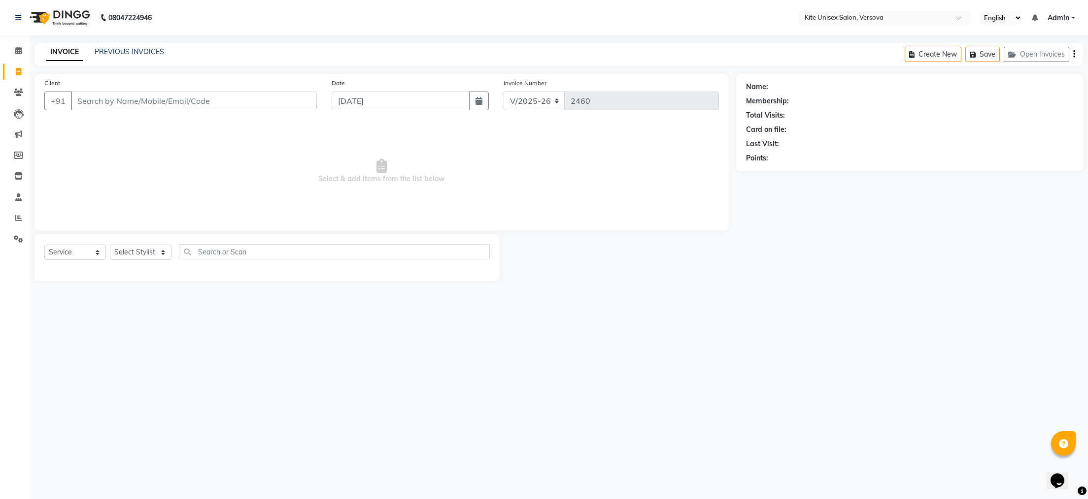
click at [268, 100] on input "Client" at bounding box center [194, 101] width 246 height 19
click at [268, 104] on input "Client" at bounding box center [194, 101] width 246 height 19
click at [268, 105] on input "Client" at bounding box center [194, 101] width 246 height 19
click at [268, 104] on input "Client" at bounding box center [194, 101] width 246 height 19
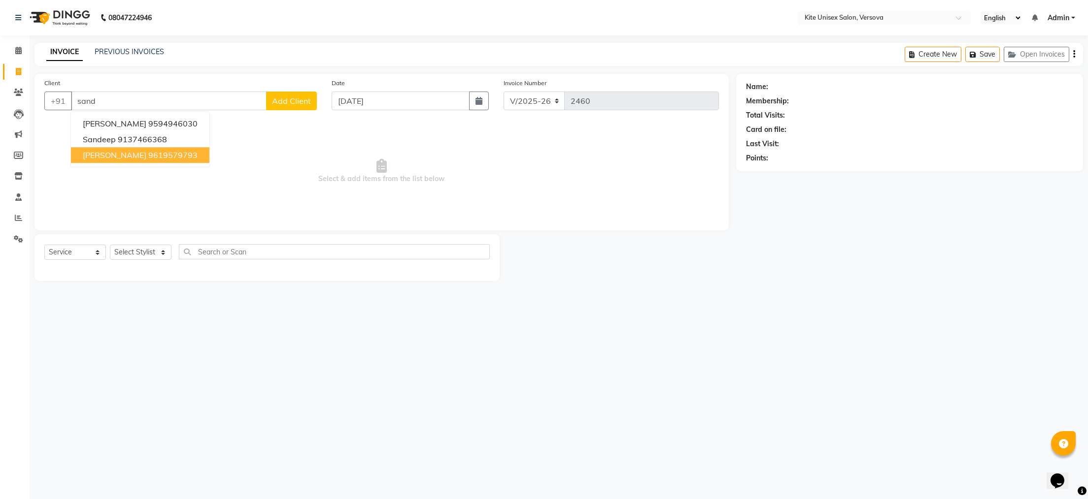
click at [141, 153] on span "[PERSON_NAME]" at bounding box center [115, 155] width 64 height 10
type input "9619579793"
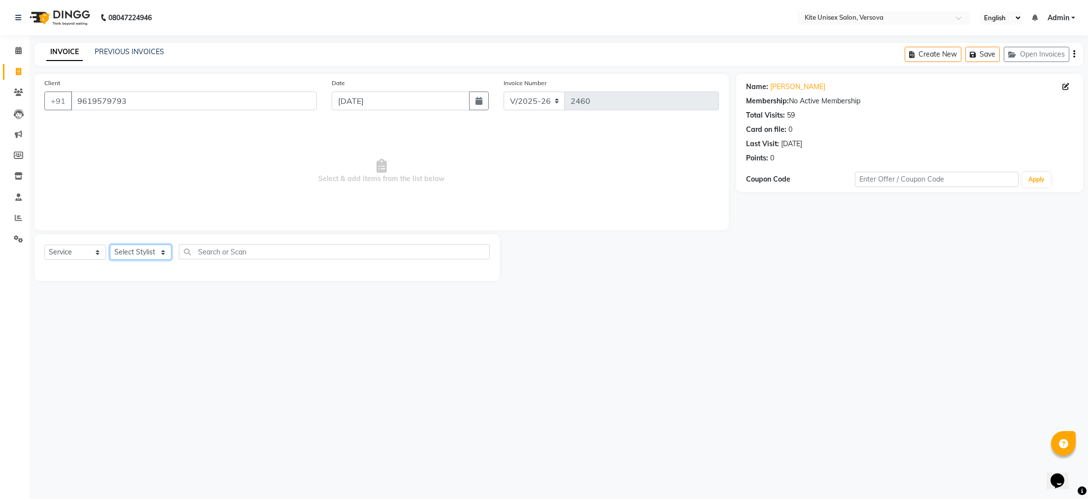
click at [164, 254] on select "Select Stylist [PERSON_NAME] DC [PERSON_NAME] [PERSON_NAME] Rajuuu [PERSON_NAME]" at bounding box center [141, 252] width 62 height 15
select select "50469"
click at [110, 245] on select "Select Stylist [PERSON_NAME] DC [PERSON_NAME] [PERSON_NAME] Rajuuu [PERSON_NAME]" at bounding box center [141, 252] width 62 height 15
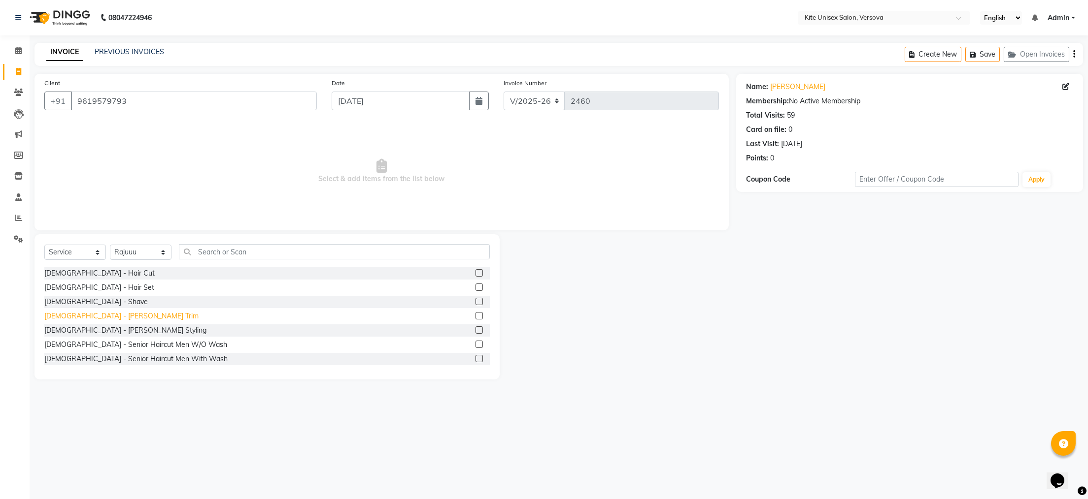
click at [85, 317] on div "[DEMOGRAPHIC_DATA] - [PERSON_NAME] Trim" at bounding box center [121, 316] width 154 height 10
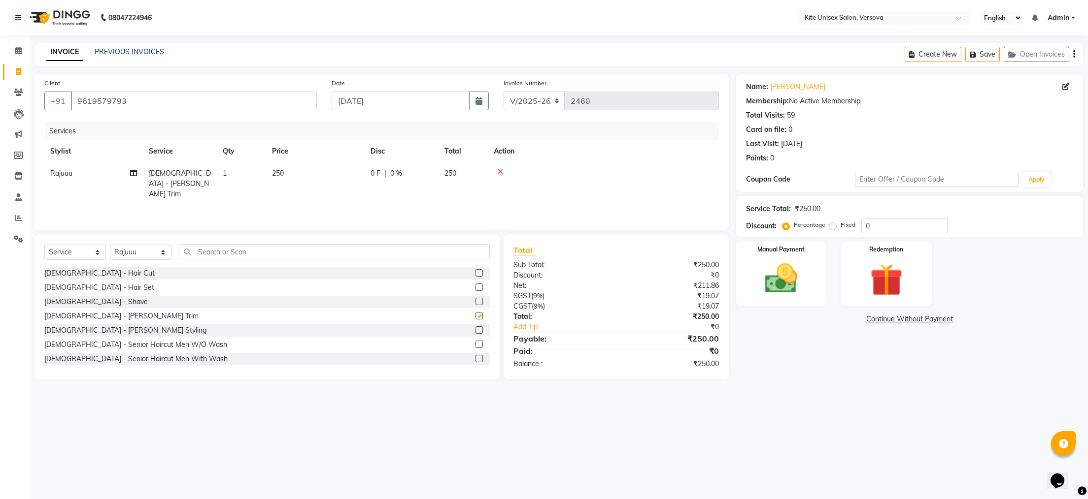
checkbox input "false"
click at [332, 166] on td "250" at bounding box center [315, 184] width 99 height 43
select select "50469"
click at [347, 177] on input "250" at bounding box center [361, 175] width 87 height 15
type input "2"
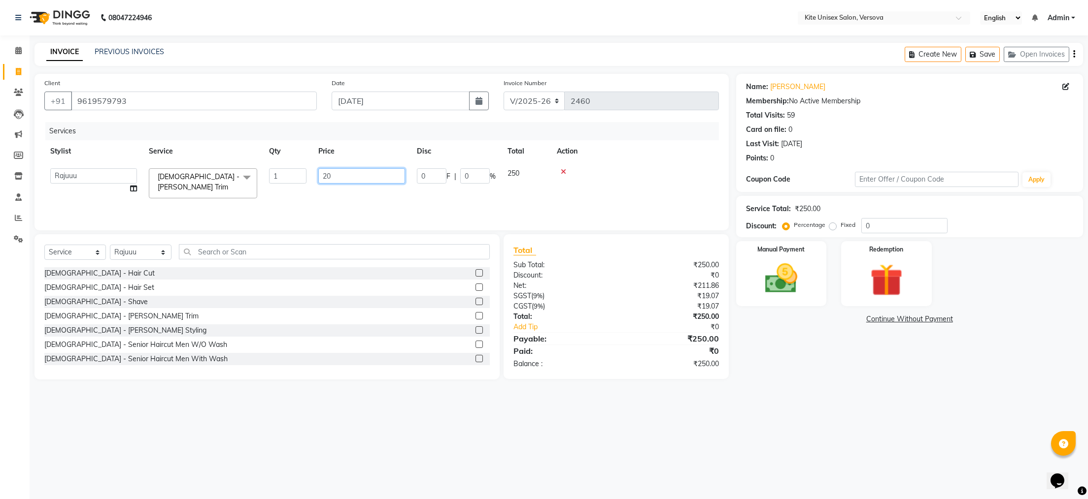
type input "200"
click at [357, 191] on div "Services Stylist Service Qty Price Disc Total Action [PERSON_NAME] DC [PERSON_N…" at bounding box center [381, 171] width 674 height 99
click at [783, 287] on img at bounding box center [780, 279] width 55 height 39
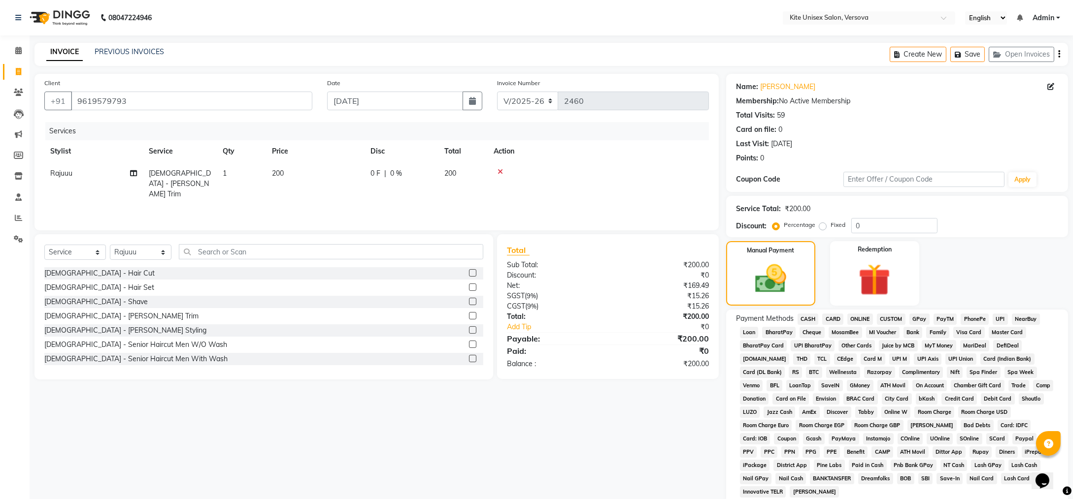
click at [811, 319] on span "CASH" at bounding box center [807, 319] width 21 height 11
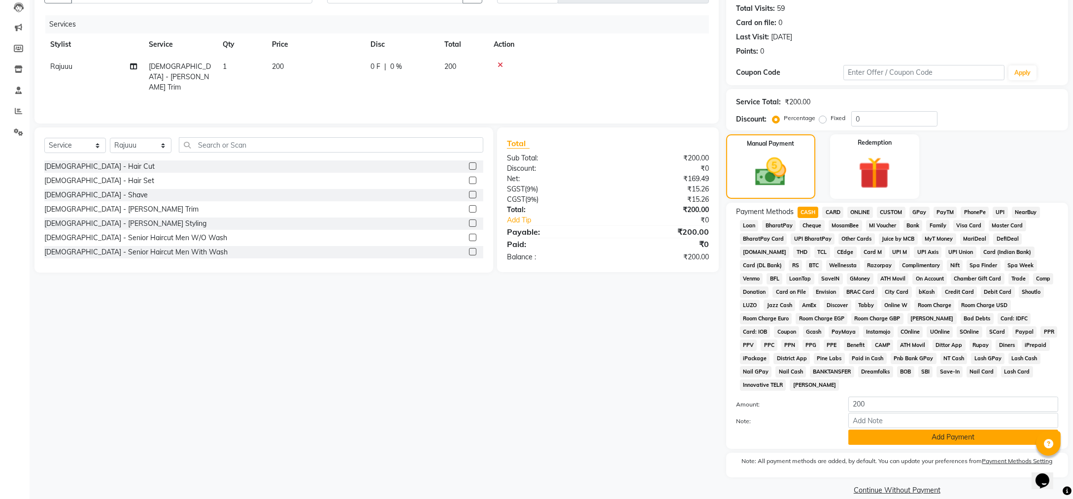
click at [963, 430] on button "Add Payment" at bounding box center [953, 437] width 210 height 15
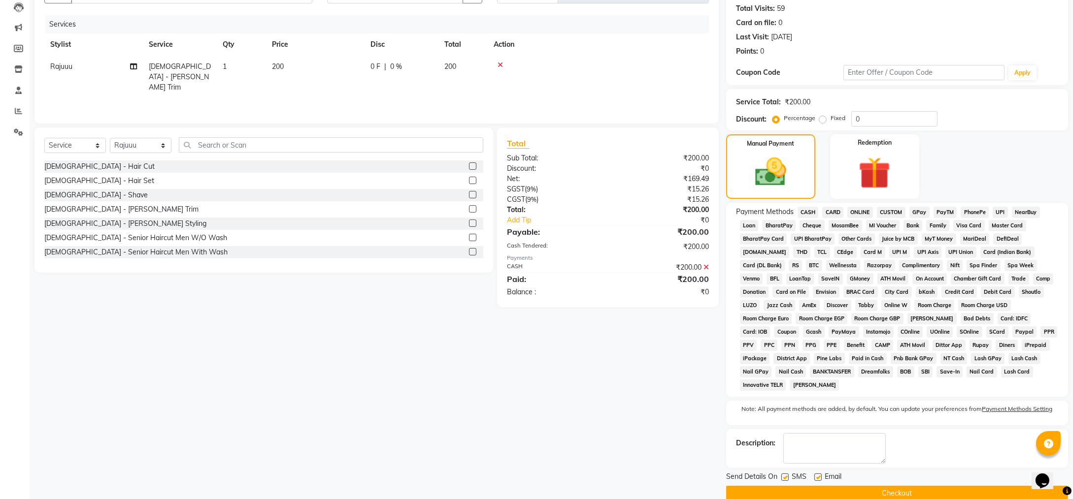
click at [937, 486] on button "Checkout" at bounding box center [897, 493] width 342 height 15
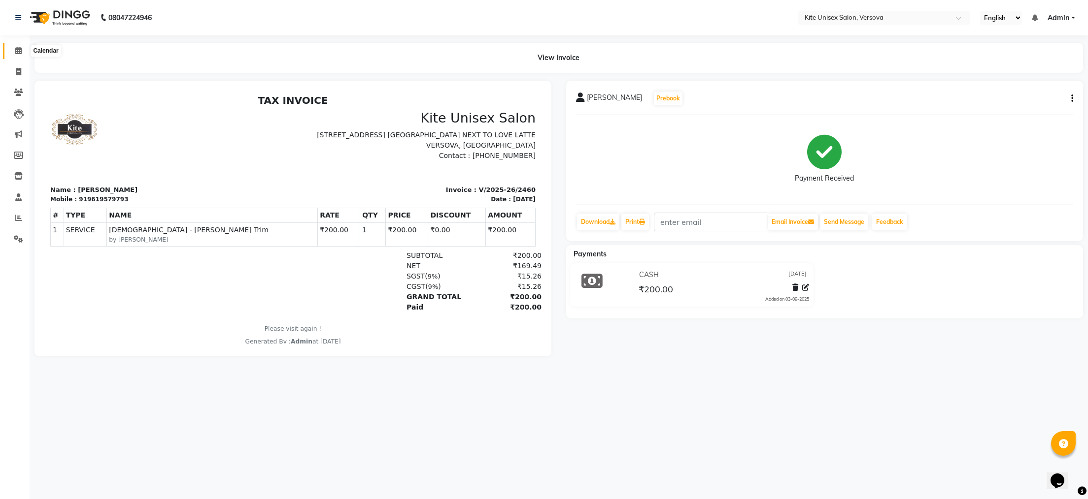
click at [17, 49] on icon at bounding box center [18, 50] width 6 height 7
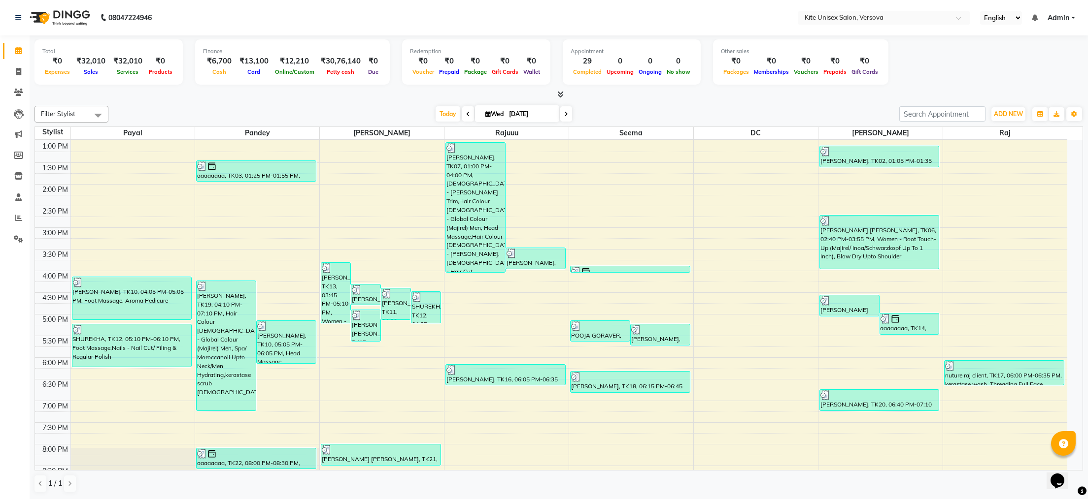
scroll to position [280, 0]
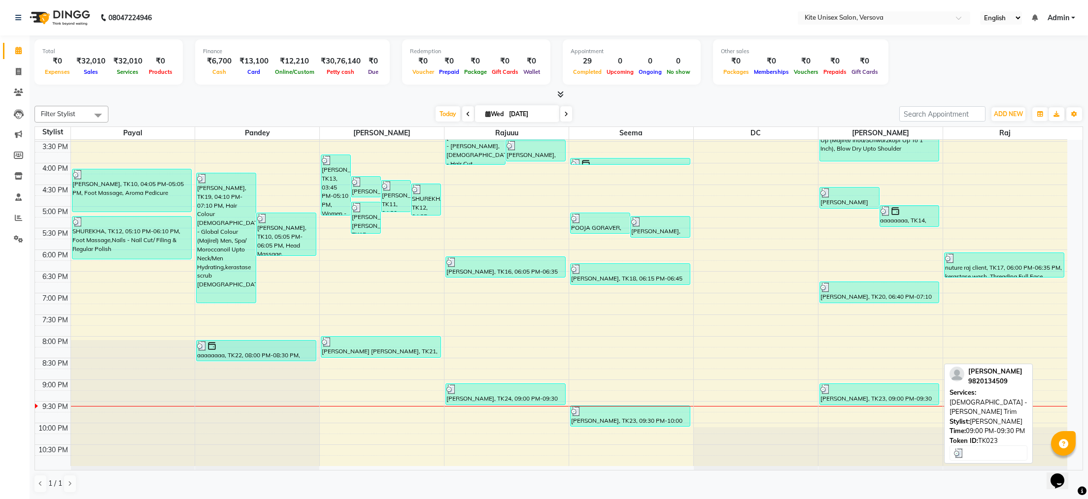
click at [866, 400] on div "[PERSON_NAME], TK23, 09:00 PM-09:30 PM, [DEMOGRAPHIC_DATA] - [PERSON_NAME] Trim" at bounding box center [879, 394] width 119 height 21
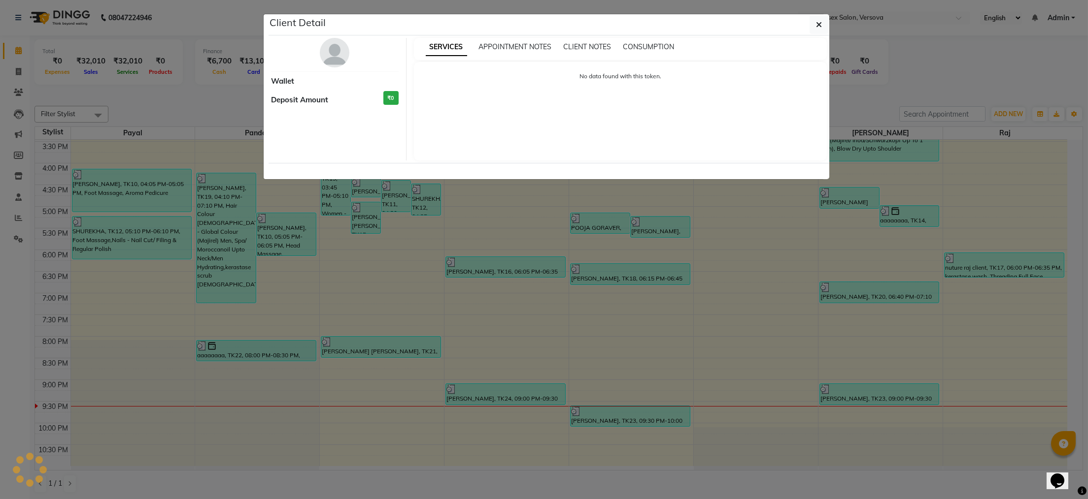
select select "3"
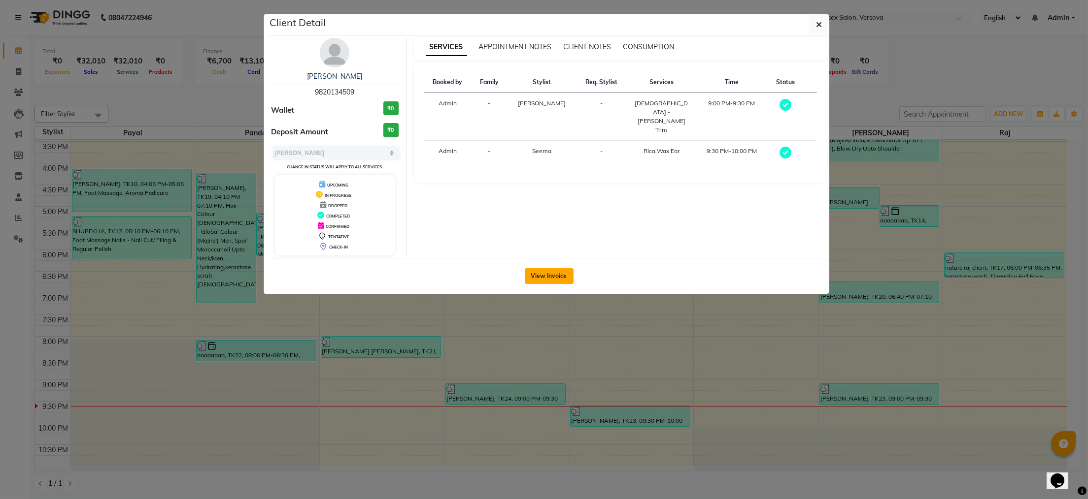
click at [565, 276] on button "View Invoice" at bounding box center [549, 276] width 49 height 16
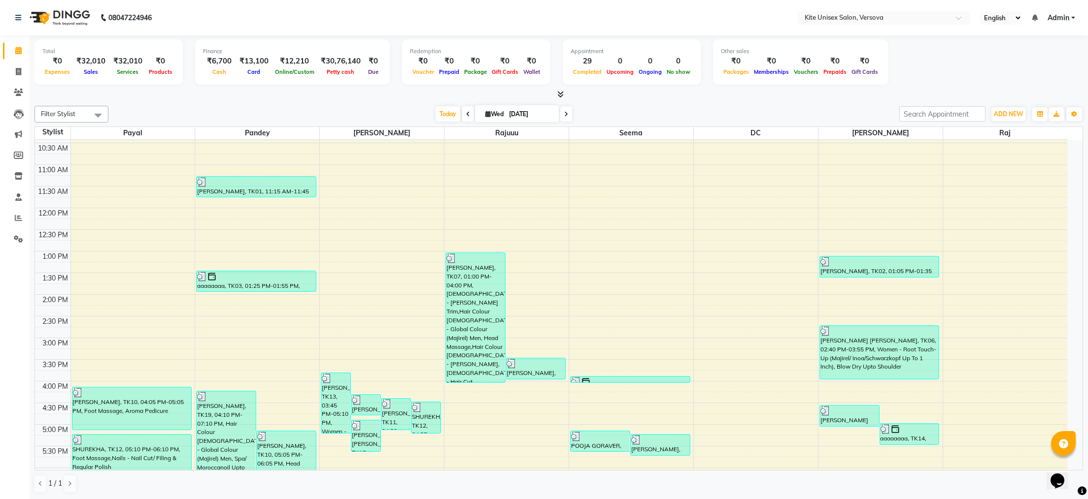
scroll to position [99, 0]
